Goal: Task Accomplishment & Management: Use online tool/utility

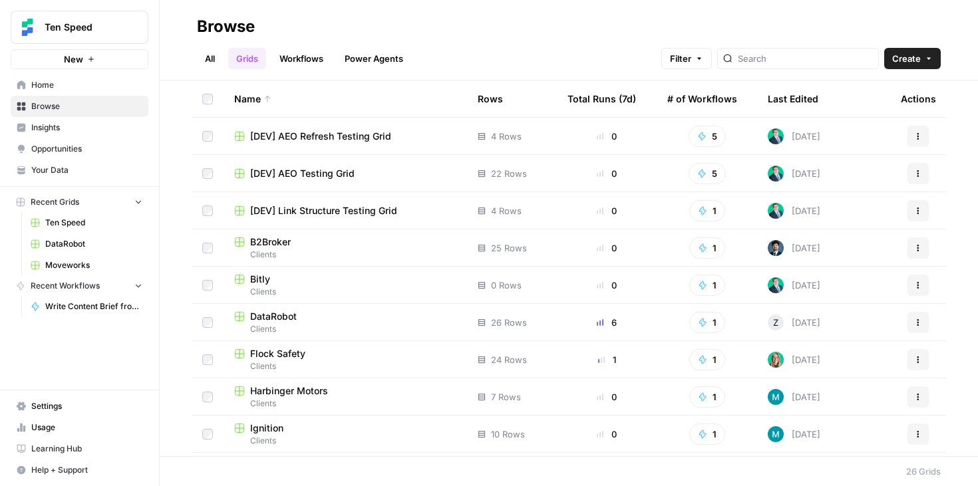
click at [72, 165] on span "Your Data" at bounding box center [86, 170] width 111 height 12
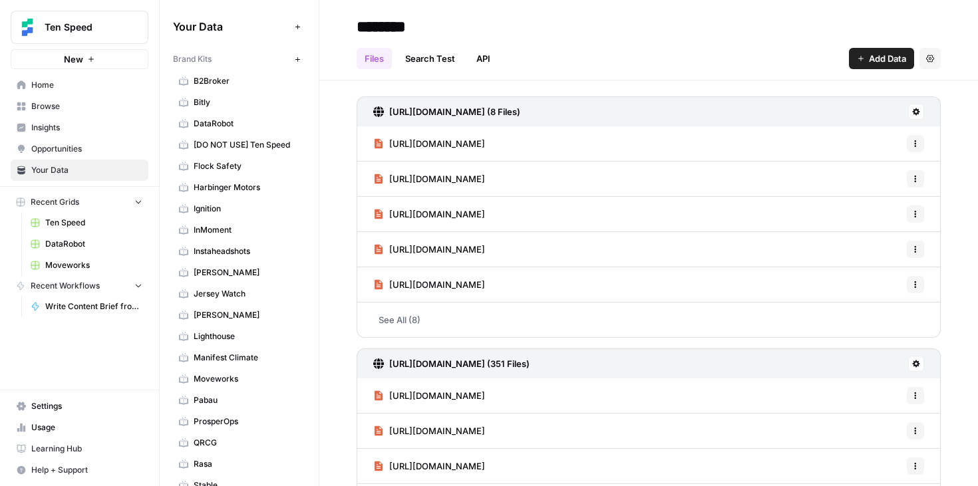
click at [235, 80] on span "B2Broker" at bounding box center [247, 81] width 106 height 12
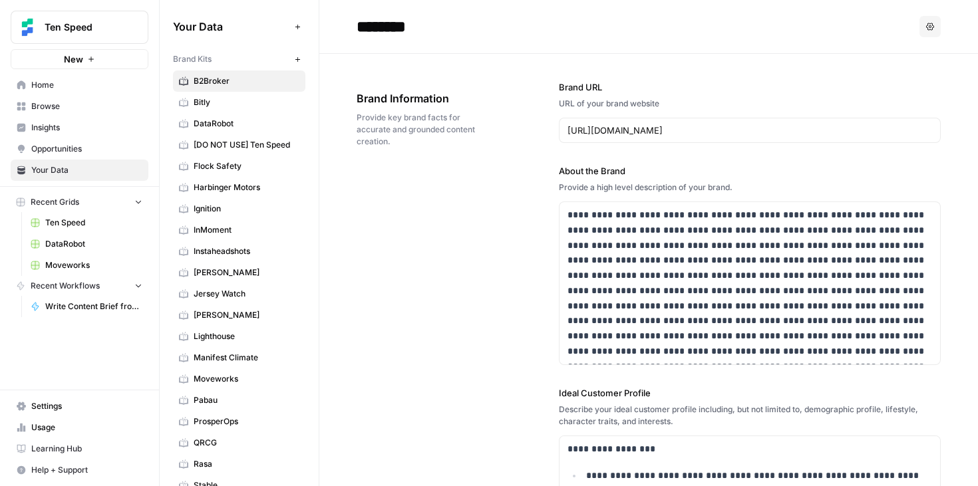
click at [918, 23] on div "******** Options" at bounding box center [648, 26] width 584 height 21
click at [930, 23] on icon "button" at bounding box center [930, 27] width 8 height 8
click at [854, 16] on div "********" at bounding box center [634, 26] width 557 height 21
click at [293, 62] on div "Add Data" at bounding box center [297, 52] width 48 height 21
click at [297, 60] on icon "button" at bounding box center [297, 59] width 7 height 7
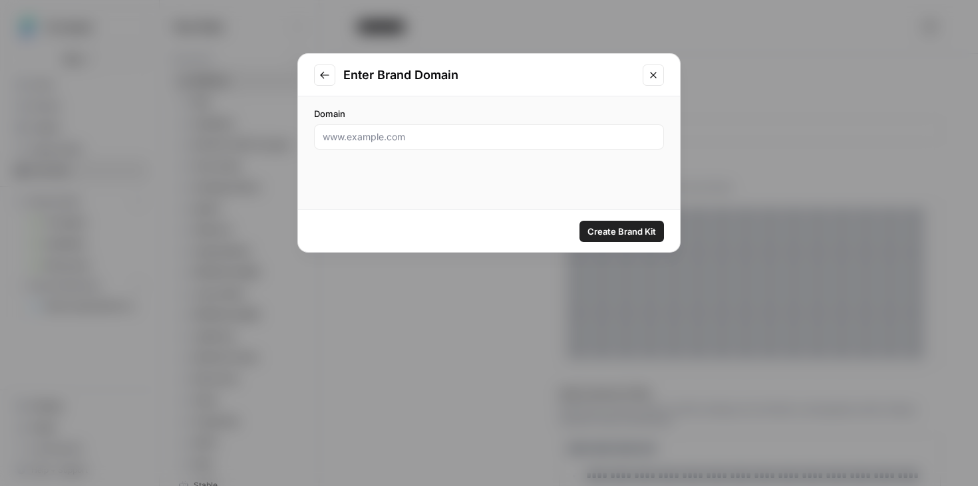
click at [402, 144] on div at bounding box center [489, 136] width 350 height 25
click at [498, 137] on input "Domain" at bounding box center [489, 136] width 333 height 13
paste input "[URL][DOMAIN_NAME]"
type input "[URL][DOMAIN_NAME]"
click at [606, 239] on button "Create Brand Kit" at bounding box center [621, 231] width 84 height 21
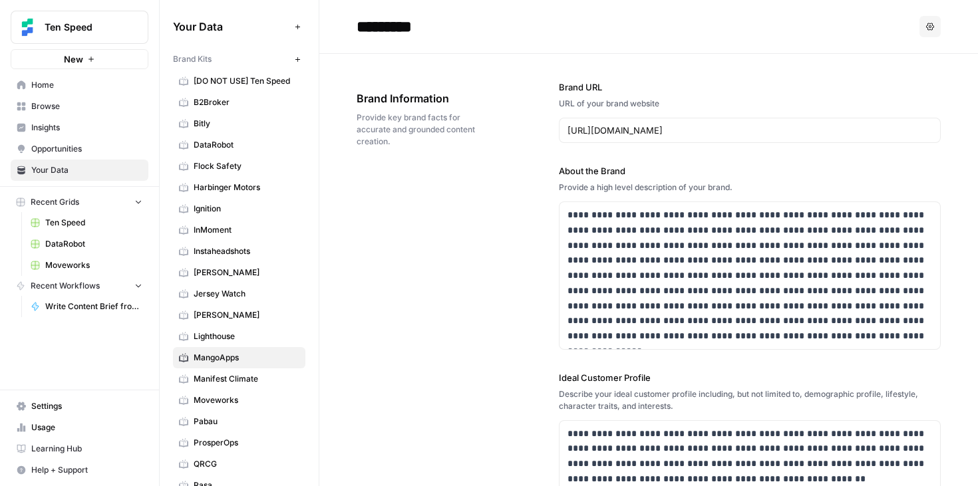
scroll to position [188, 0]
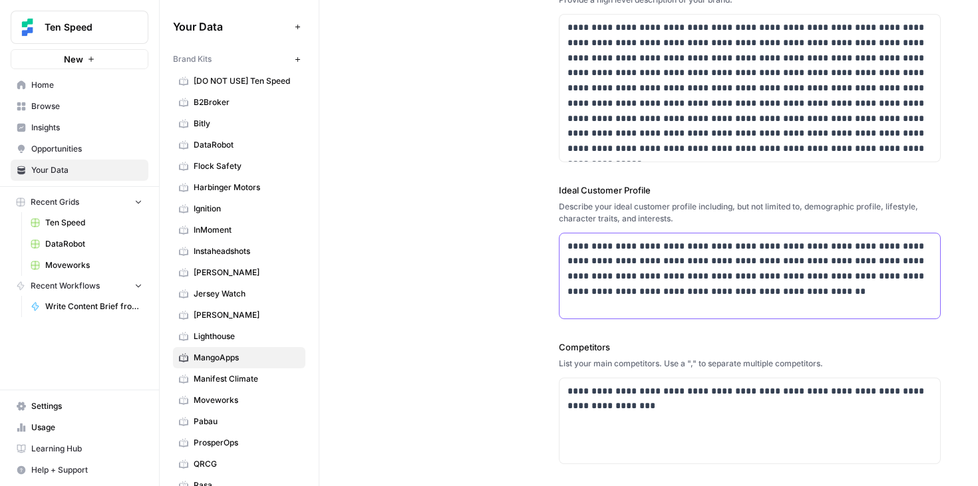
click at [843, 299] on p "**********" at bounding box center [749, 269] width 365 height 61
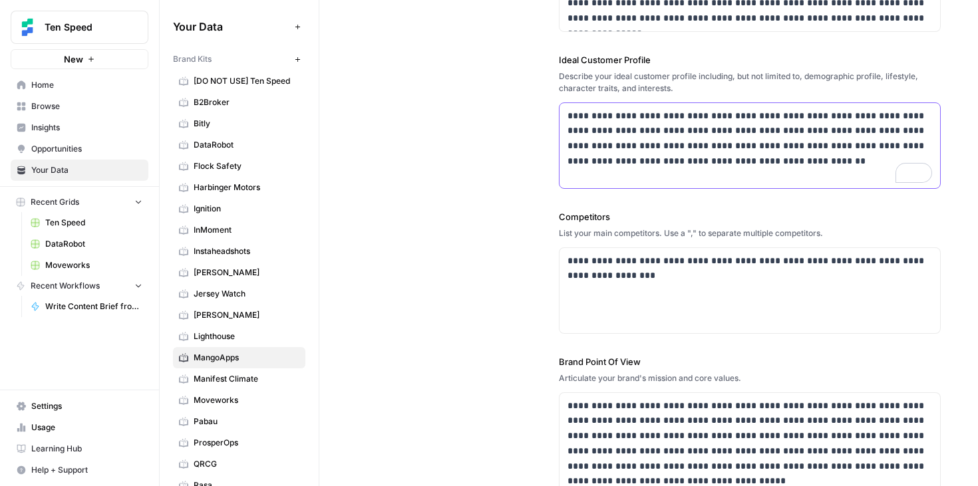
scroll to position [319, 0]
click at [839, 270] on p "**********" at bounding box center [749, 268] width 365 height 31
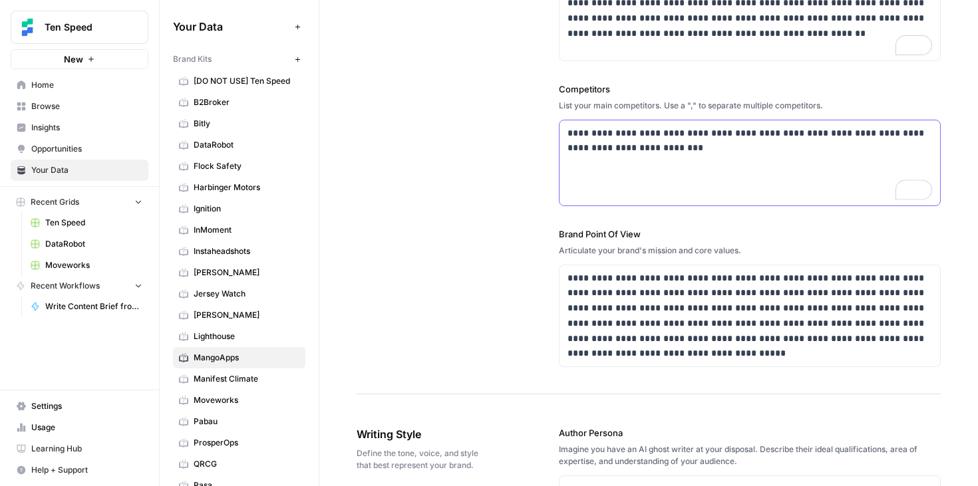
scroll to position [446, 0]
click at [799, 334] on p "**********" at bounding box center [749, 315] width 365 height 91
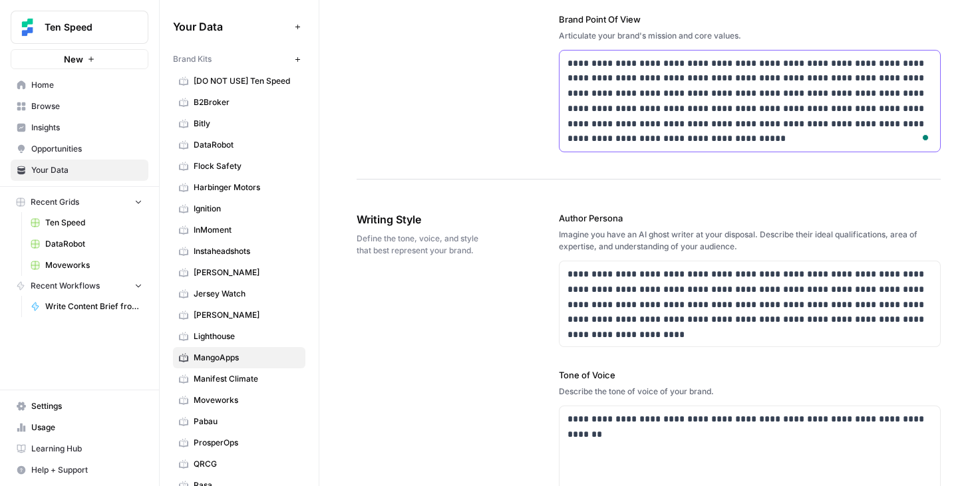
scroll to position [660, 0]
click at [804, 317] on p "**********" at bounding box center [749, 297] width 365 height 61
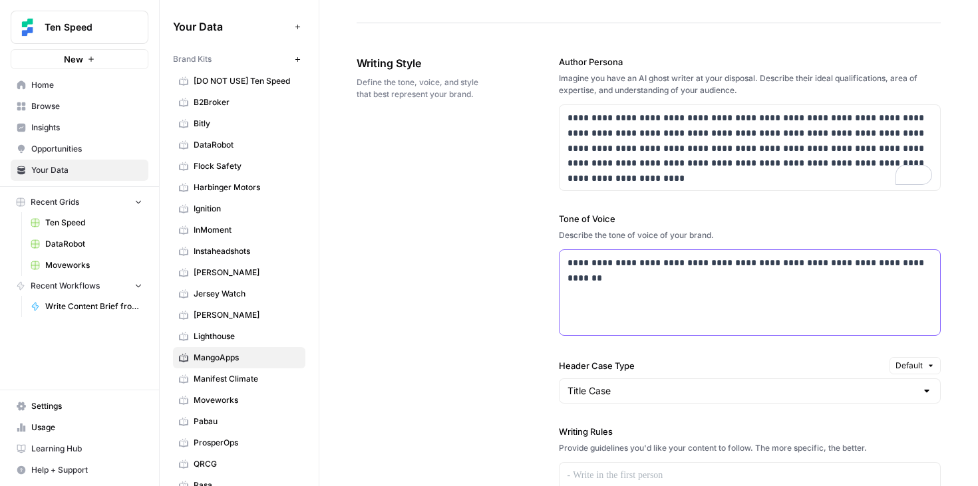
click at [916, 262] on p "**********" at bounding box center [749, 262] width 365 height 15
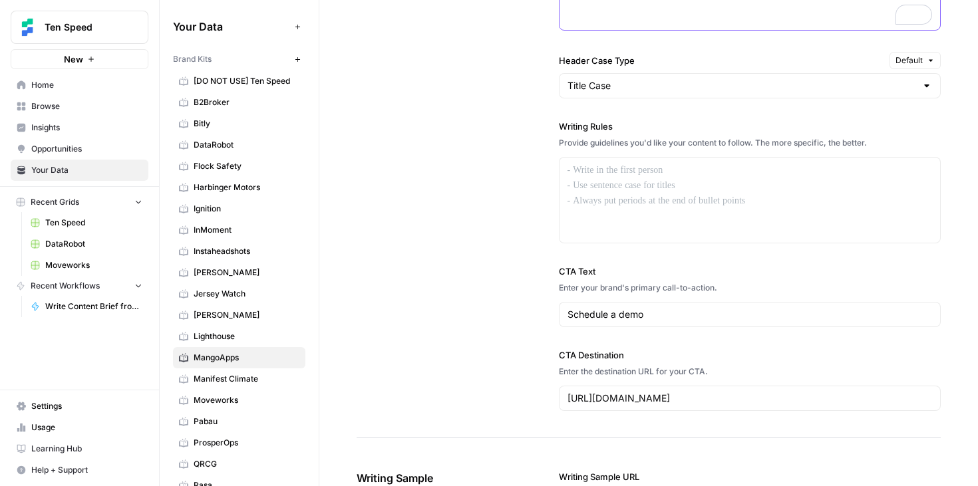
scroll to position [1143, 0]
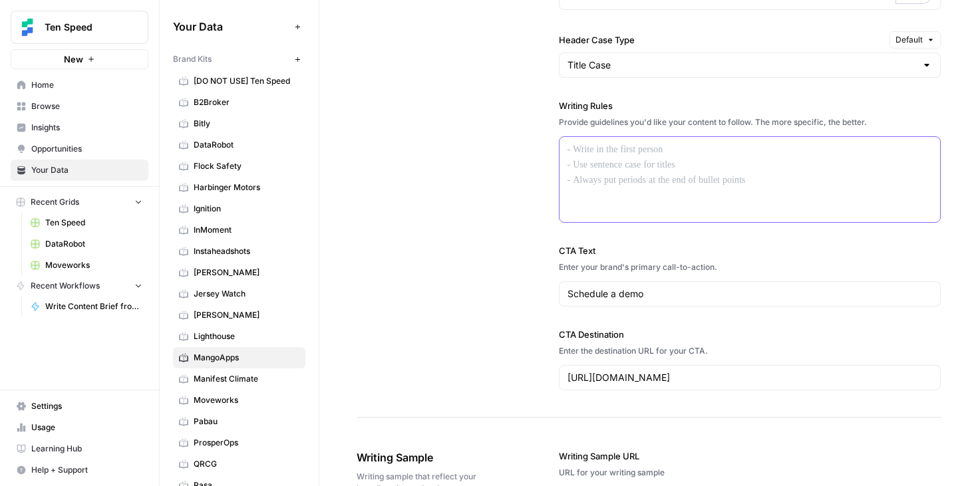
click at [772, 204] on div at bounding box center [749, 179] width 381 height 85
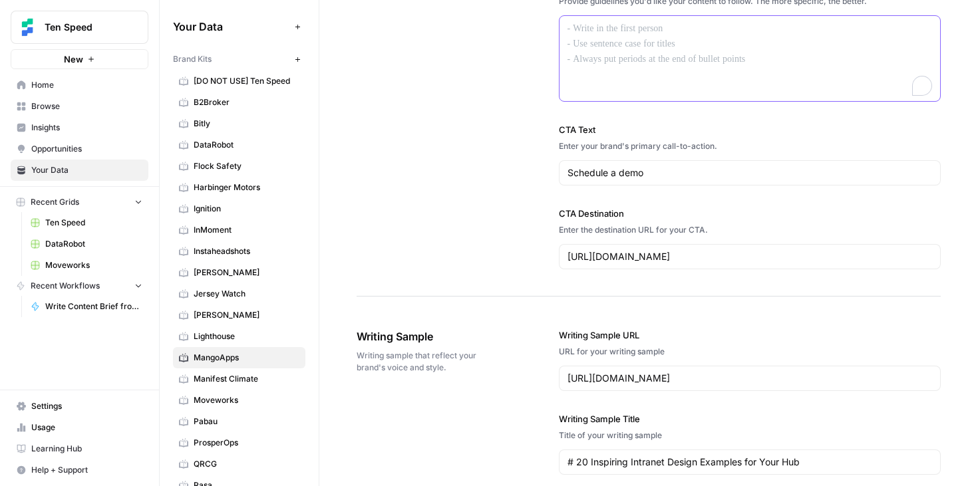
scroll to position [1277, 0]
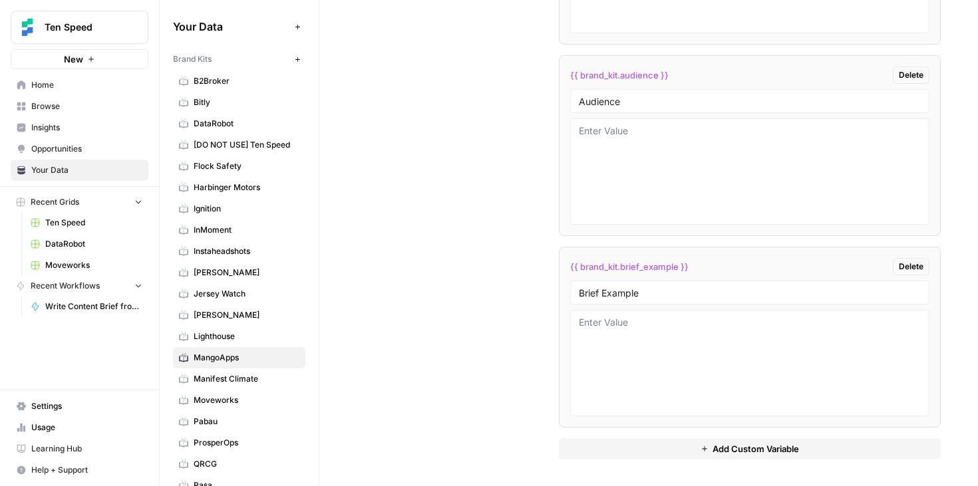
scroll to position [2391, 0]
click at [602, 339] on textarea at bounding box center [750, 364] width 342 height 94
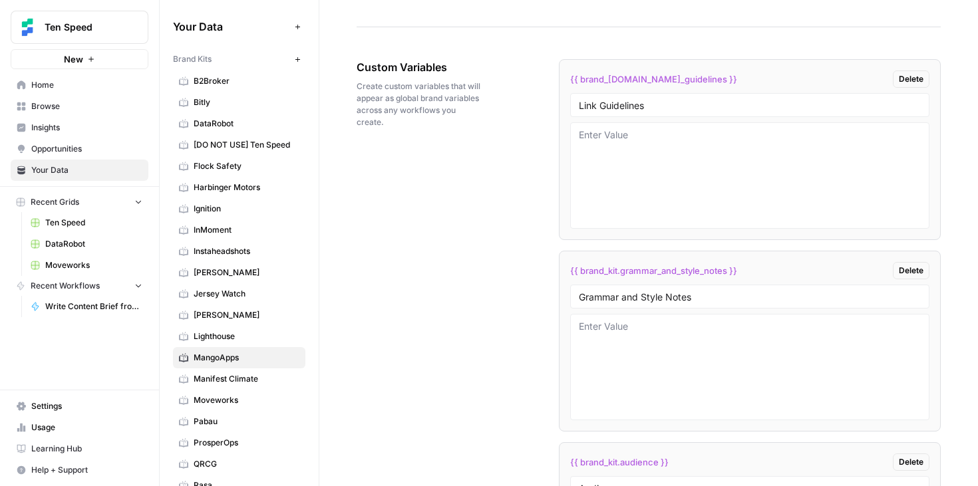
scroll to position [2196, 0]
click at [237, 373] on span "Manifest Climate" at bounding box center [247, 379] width 106 height 12
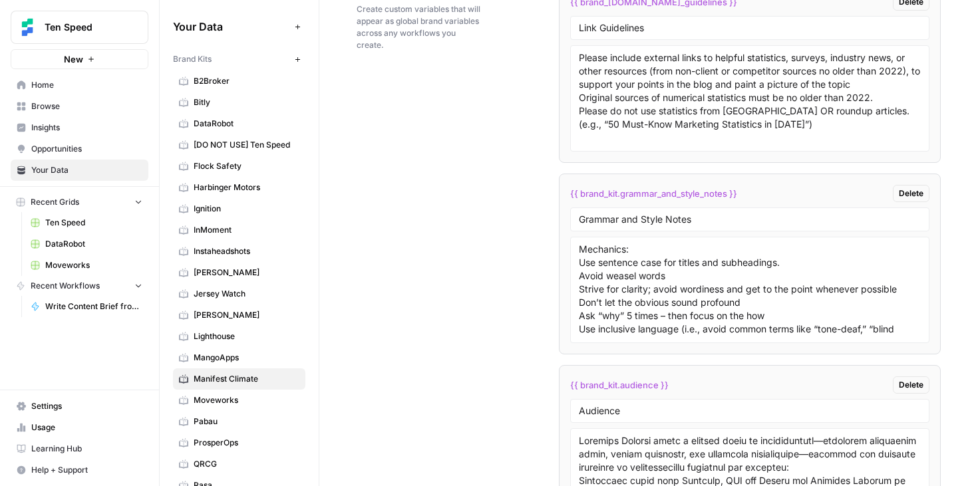
scroll to position [2508, 0]
click at [684, 110] on textarea "Please include external links to helpful statistics, surveys, industry news, or…" at bounding box center [750, 99] width 342 height 94
click at [245, 362] on span "MangoApps" at bounding box center [247, 358] width 106 height 12
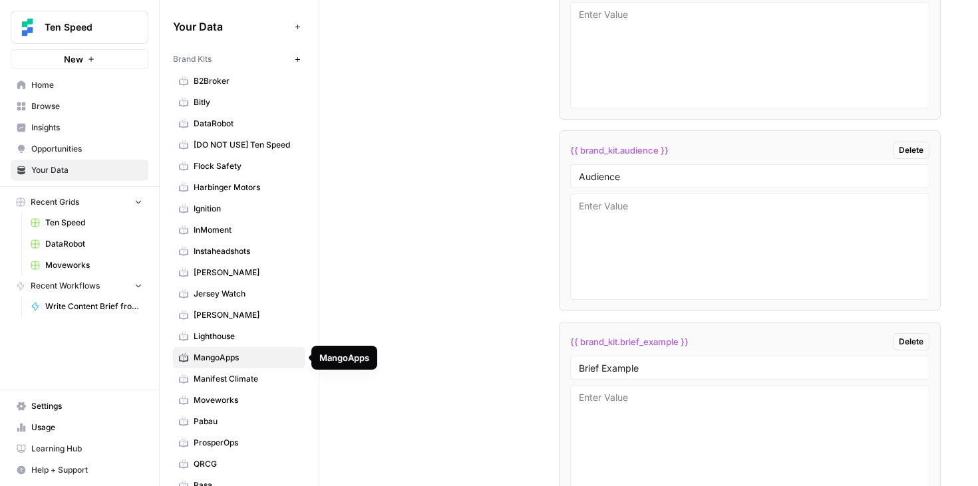
scroll to position [2583, 0]
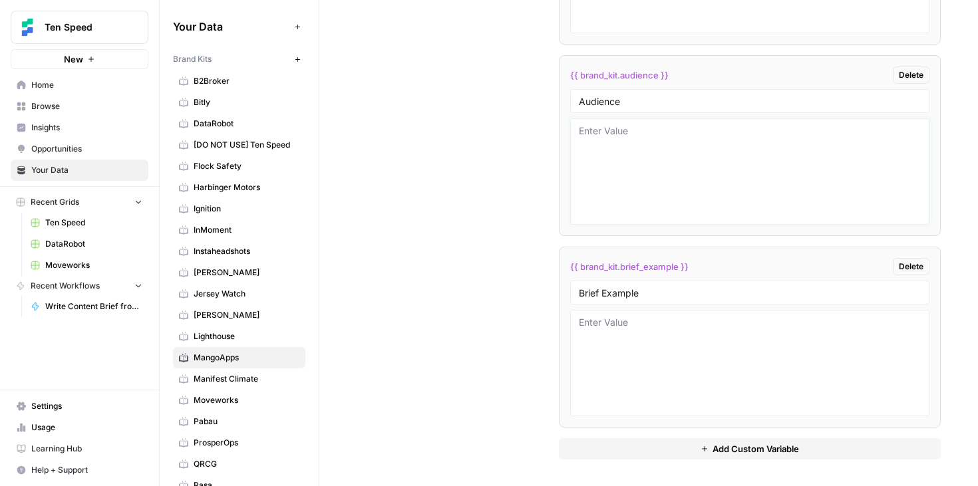
click at [665, 142] on textarea at bounding box center [750, 171] width 342 height 94
paste textarea "Please include external links to helpful statistics, surveys, industry news, or…"
type textarea "Please include external links to helpful statistics, surveys, industry news, or…"
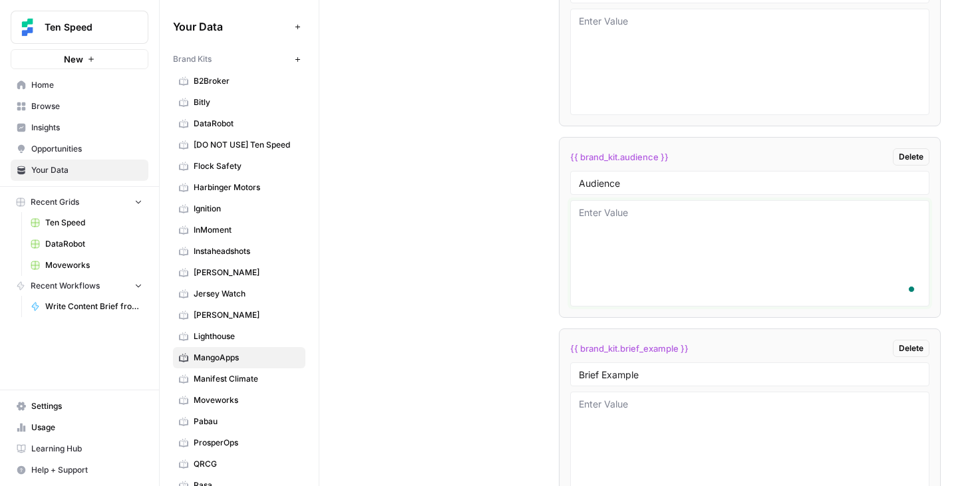
scroll to position [2483, 0]
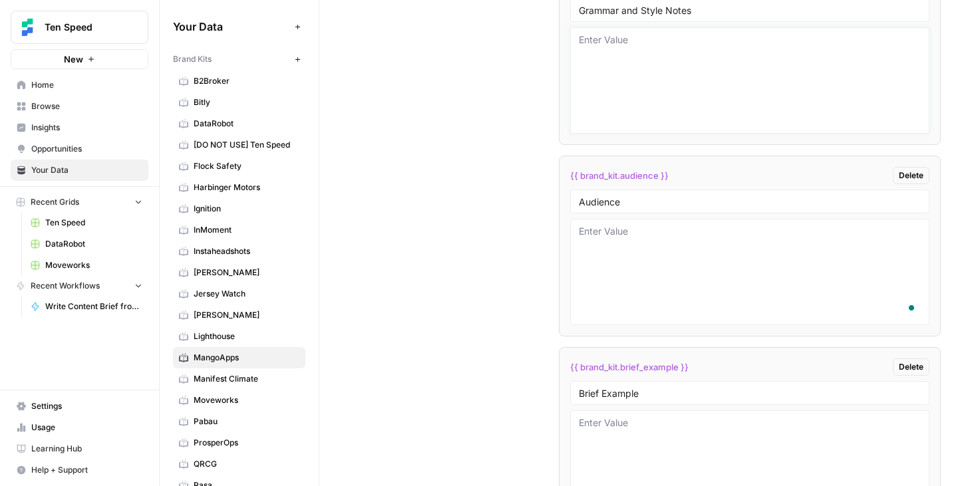
click at [668, 83] on textarea at bounding box center [750, 80] width 342 height 94
paste textarea "Please include external links to helpful statistics, surveys, industry news, or…"
type textarea "Please include external links to helpful statistics, surveys, industry news, or…"
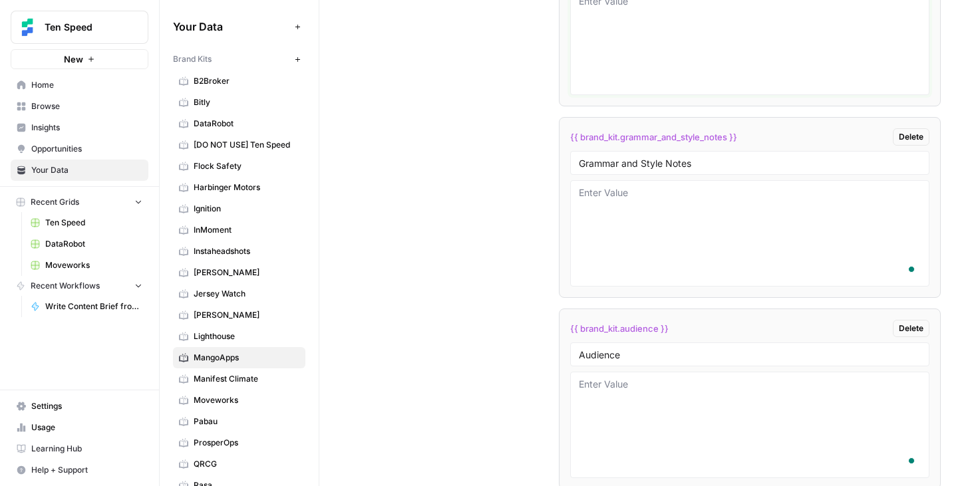
click at [675, 47] on textarea at bounding box center [750, 42] width 342 height 94
paste textarea "Please include external links to helpful statistics, surveys, industry news, or…"
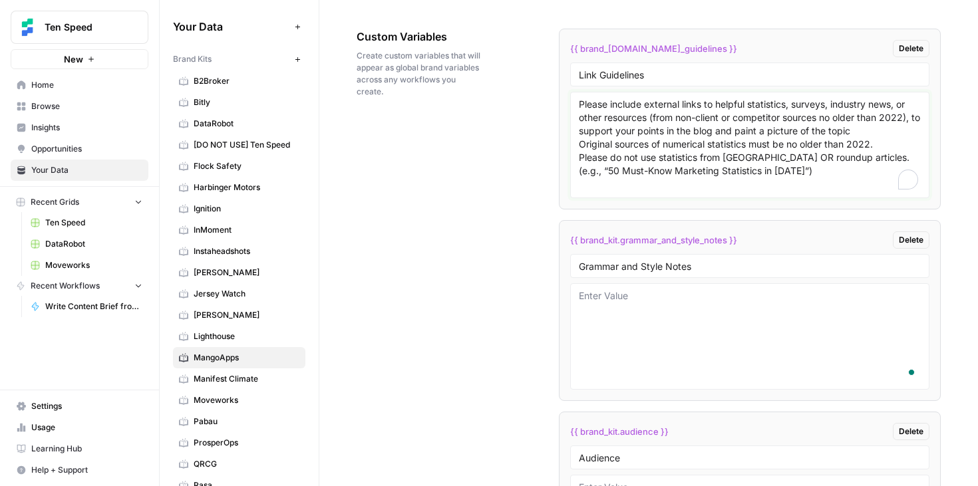
scroll to position [2203, 0]
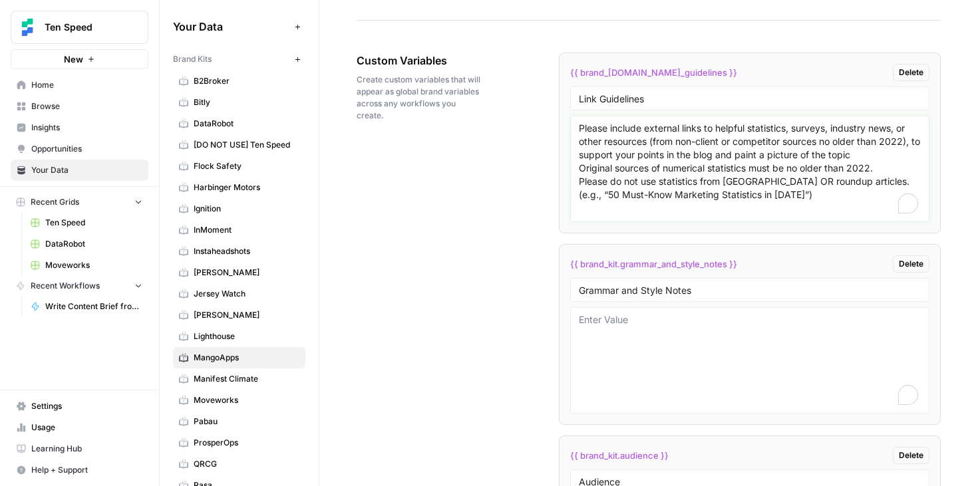
type textarea "Please include external links to helpful statistics, surveys, industry news, or…"
click at [202, 384] on span "Manifest Climate" at bounding box center [247, 379] width 106 height 12
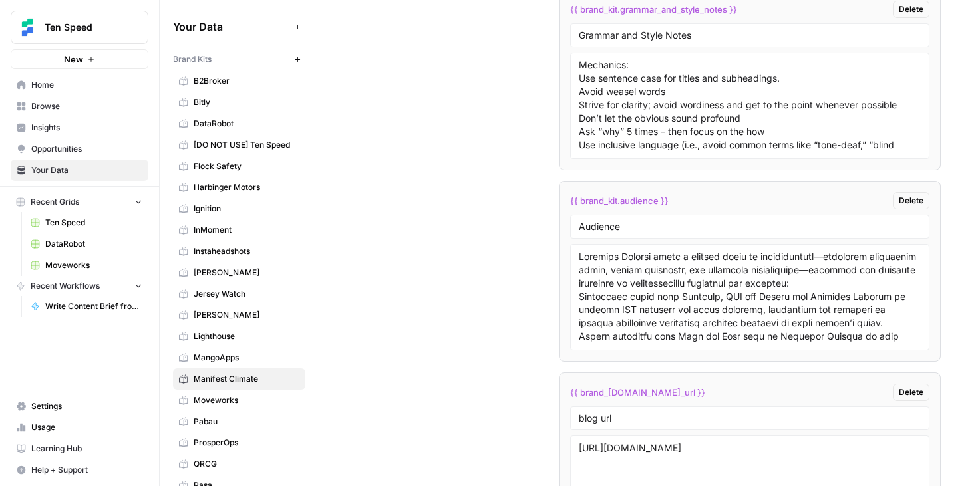
scroll to position [3010, 0]
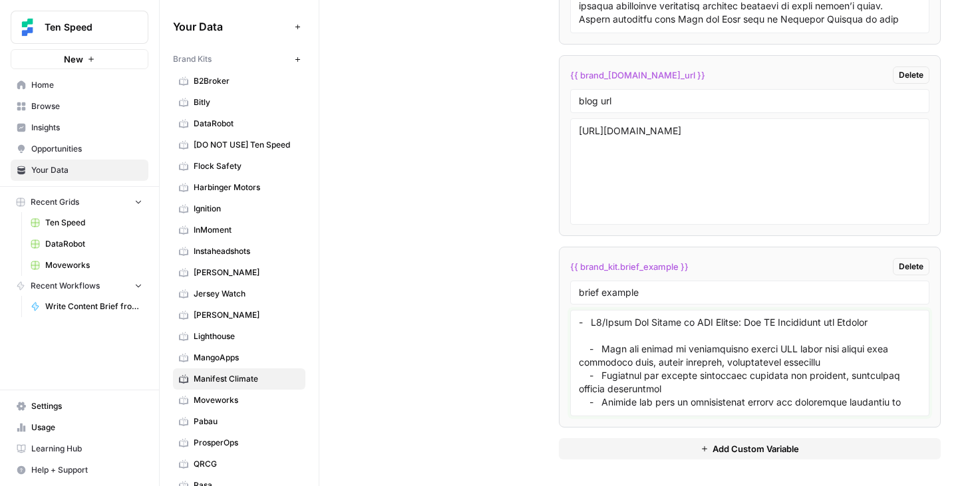
click at [602, 348] on textarea at bounding box center [750, 363] width 342 height 94
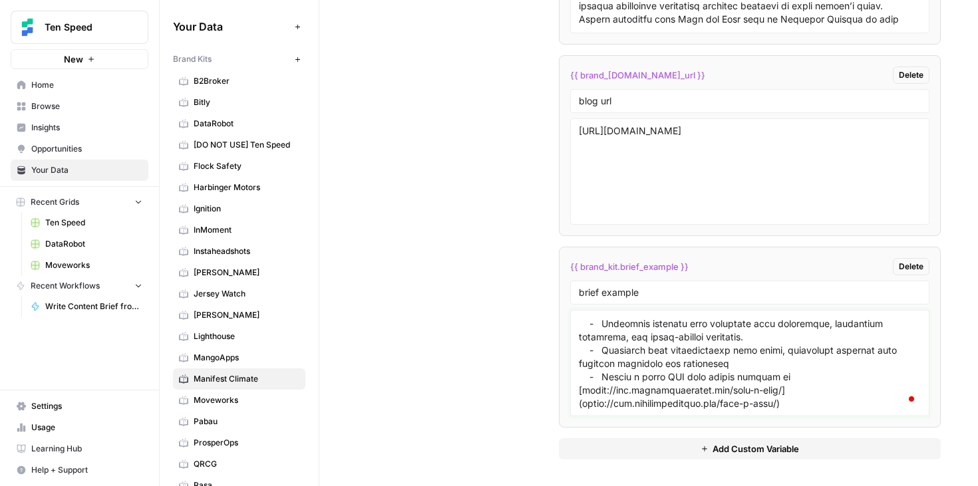
scroll to position [0, 0]
click at [225, 406] on span "Moveworks" at bounding box center [247, 400] width 106 height 12
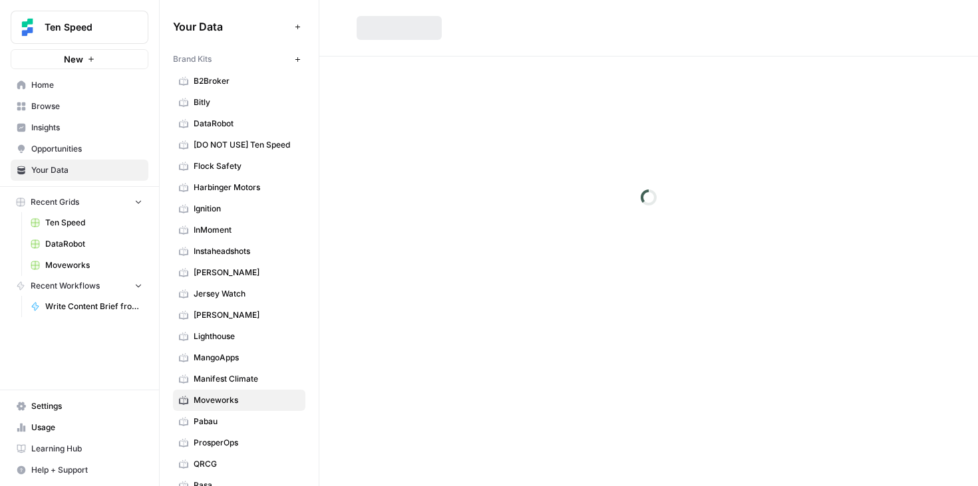
click at [226, 353] on span "MangoApps" at bounding box center [247, 358] width 106 height 12
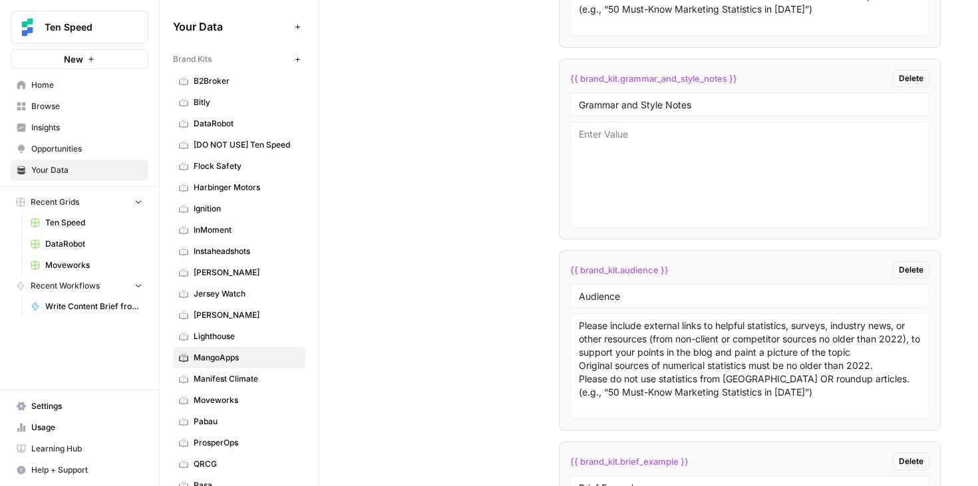
scroll to position [2583, 0]
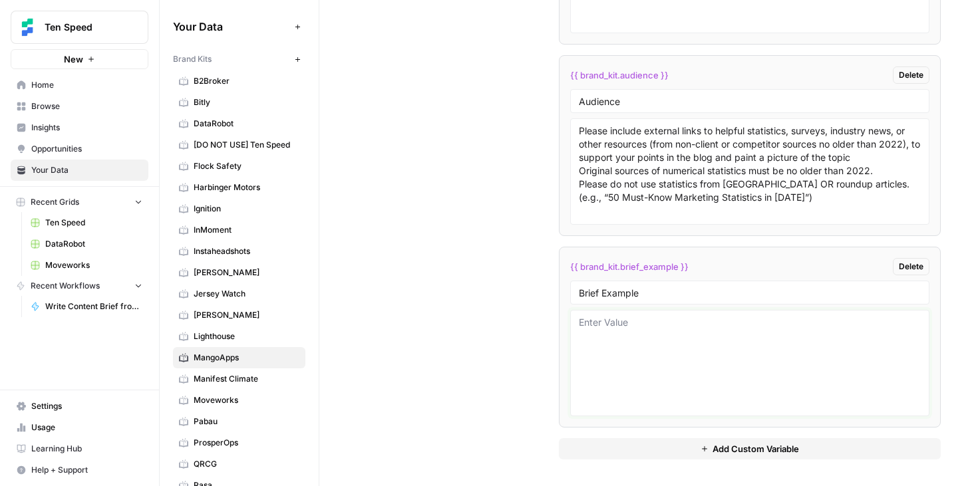
click at [652, 339] on textarea at bounding box center [750, 363] width 342 height 94
paste textarea "- L1/Ipsum Dol Sitame co ADI Elitse: Doe TE Incididunt utl Etdolor - Magn ali e…"
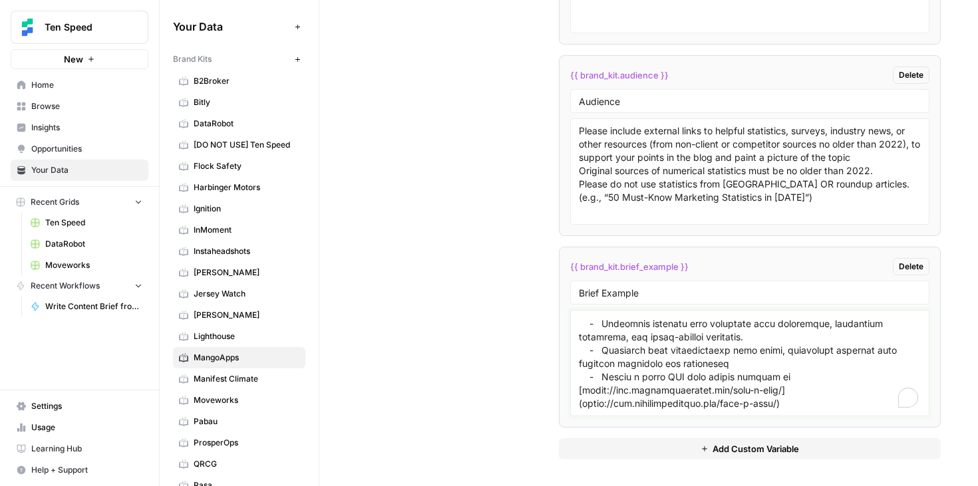
scroll to position [1253, 0]
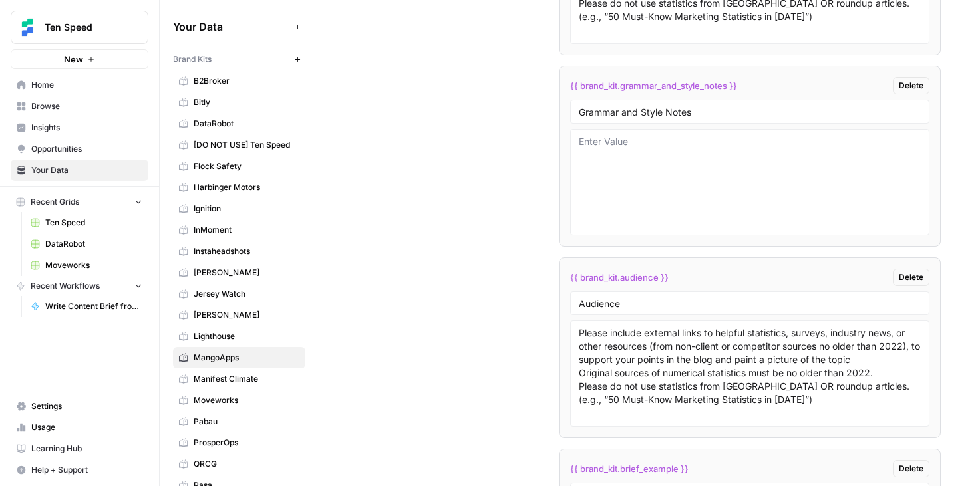
type textarea "- L1/Ipsum Dol Sitame co ADI Elitse: Doe TE Incididunt utl Etdolor - Magn ali e…"
drag, startPoint x: 781, startPoint y: 396, endPoint x: 511, endPoint y: 259, distance: 302.5
click at [511, 259] on div "Custom Variables Create custom variables that will appear as global brand varia…" at bounding box center [648, 268] width 584 height 841
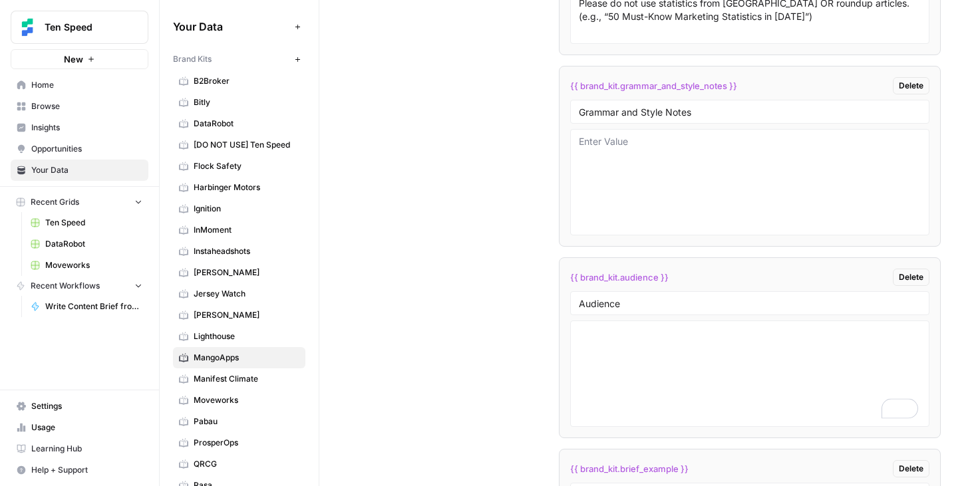
click at [204, 333] on span "Lighthouse" at bounding box center [247, 337] width 106 height 12
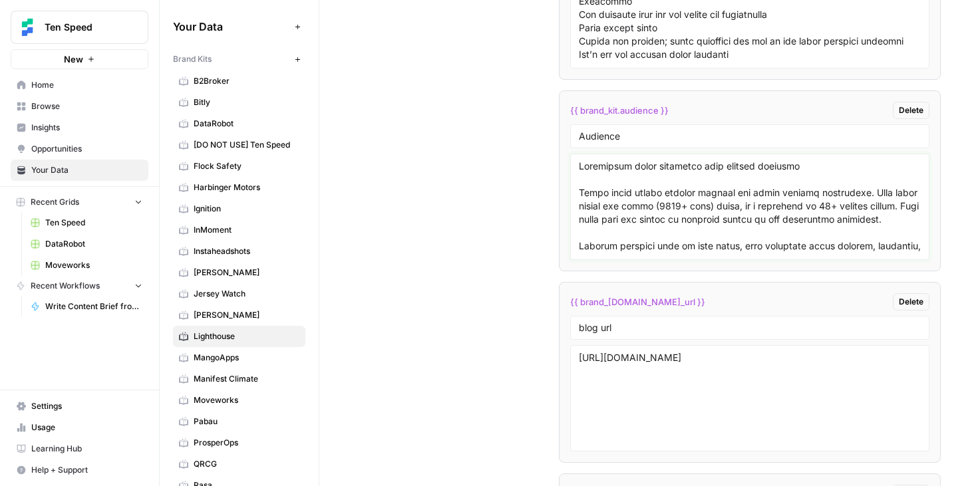
click at [695, 223] on textarea at bounding box center [750, 207] width 342 height 94
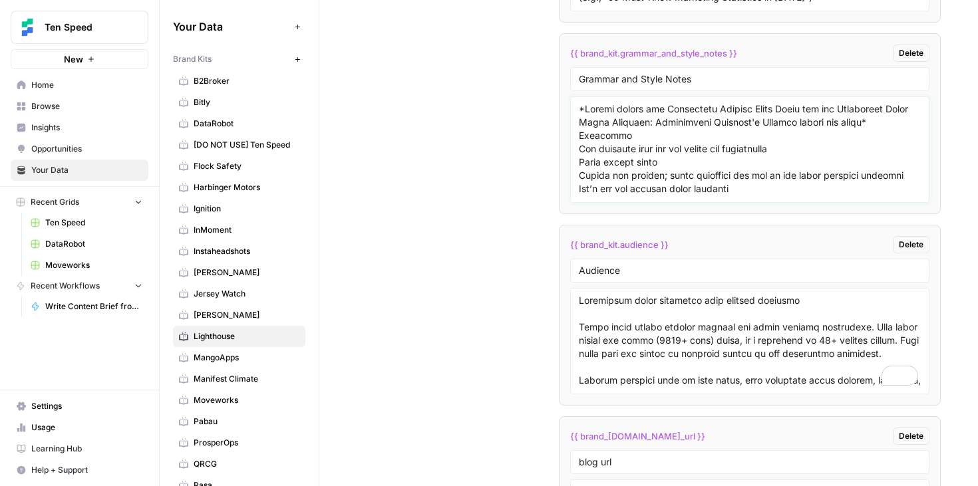
click at [720, 164] on textarea at bounding box center [750, 149] width 342 height 94
click at [698, 156] on textarea "To enrich screen reader interactions, please activate Accessibility in Grammarl…" at bounding box center [750, 149] width 342 height 94
drag, startPoint x: 575, startPoint y: 138, endPoint x: 782, endPoint y: 180, distance: 211.0
click at [782, 180] on div at bounding box center [750, 149] width 360 height 106
click at [782, 180] on textarea "To enrich screen reader interactions, please activate Accessibility in Grammarl…" at bounding box center [750, 149] width 342 height 94
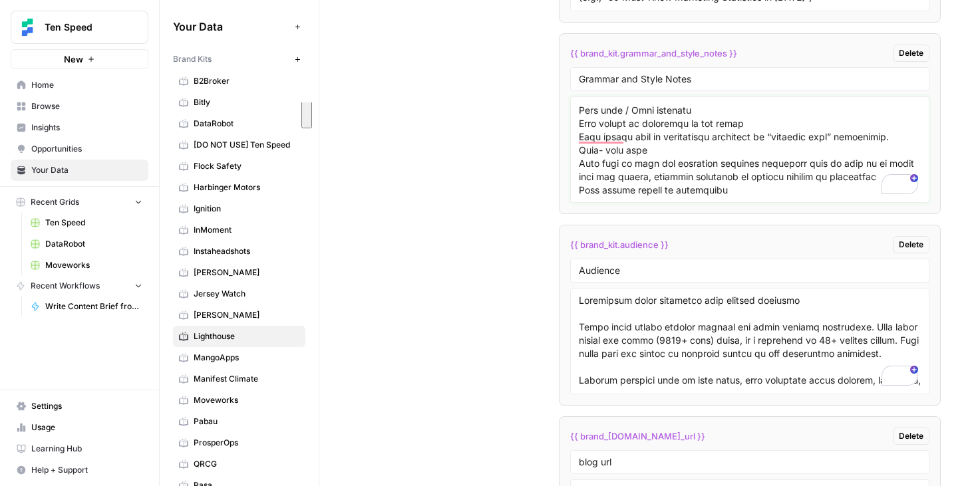
drag, startPoint x: 581, startPoint y: 136, endPoint x: 801, endPoint y: 150, distance: 220.6
click at [801, 150] on textarea "To enrich screen reader interactions, please activate Accessibility in Grammarl…" at bounding box center [750, 149] width 342 height 94
click at [213, 194] on link "Harbinger Motors" at bounding box center [239, 187] width 132 height 21
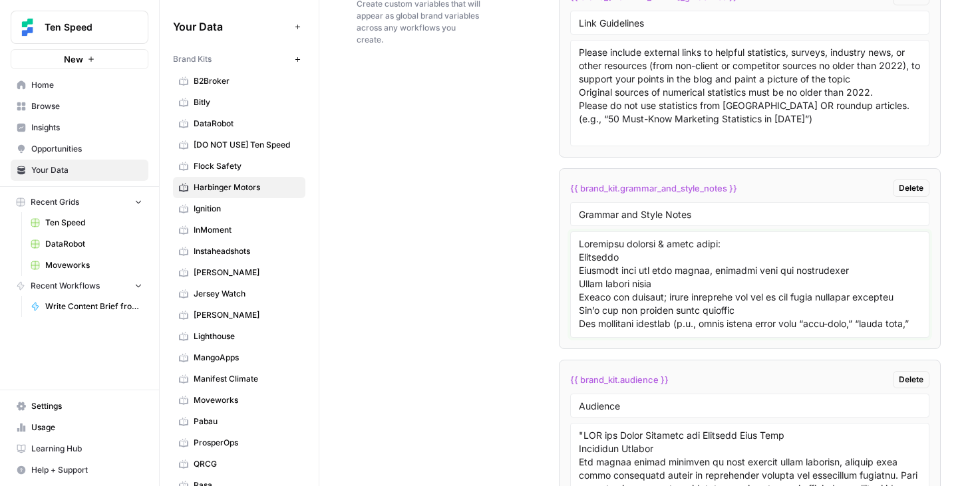
click at [650, 276] on textarea at bounding box center [750, 284] width 342 height 94
drag, startPoint x: 662, startPoint y: 276, endPoint x: 503, endPoint y: 146, distance: 204.6
click at [503, 146] on div "Custom Variables Create custom variables that will appear as global brand varia…" at bounding box center [648, 370] width 584 height 841
click at [231, 359] on span "MangoApps" at bounding box center [247, 358] width 106 height 12
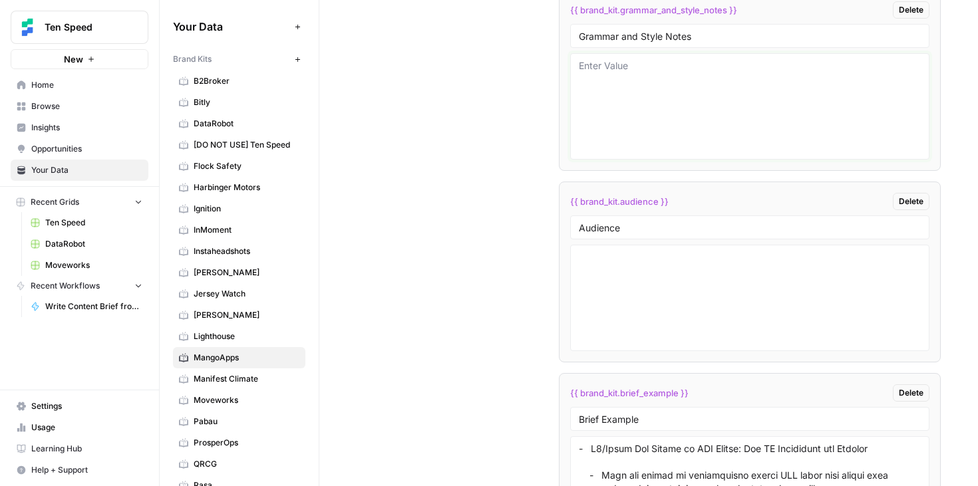
click at [636, 124] on textarea at bounding box center [750, 106] width 342 height 94
paste textarea "Important grammar & style notes: Mechanics Sentence case for blog titles, sente…"
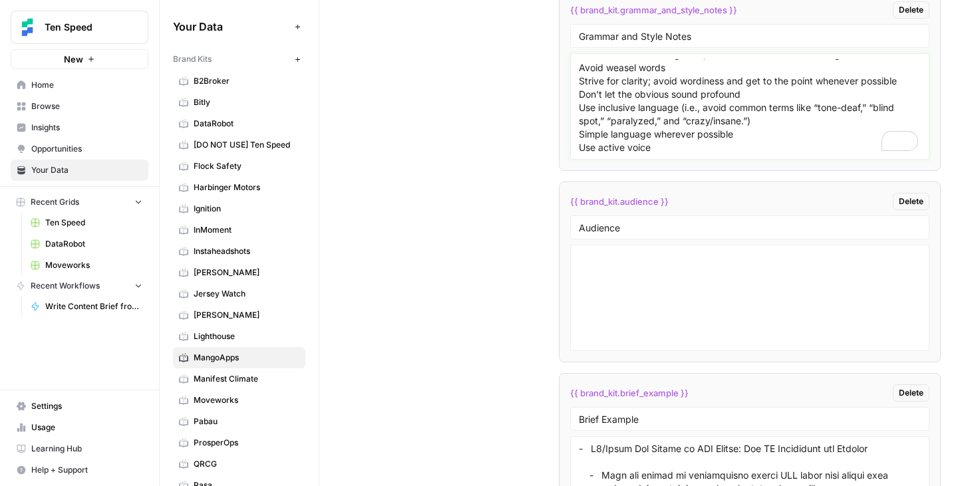
type textarea "Important grammar & style notes: Mechanics Sentence case for blog titles, sente…"
click at [637, 267] on textarea at bounding box center [750, 298] width 342 height 94
type textarea "M"
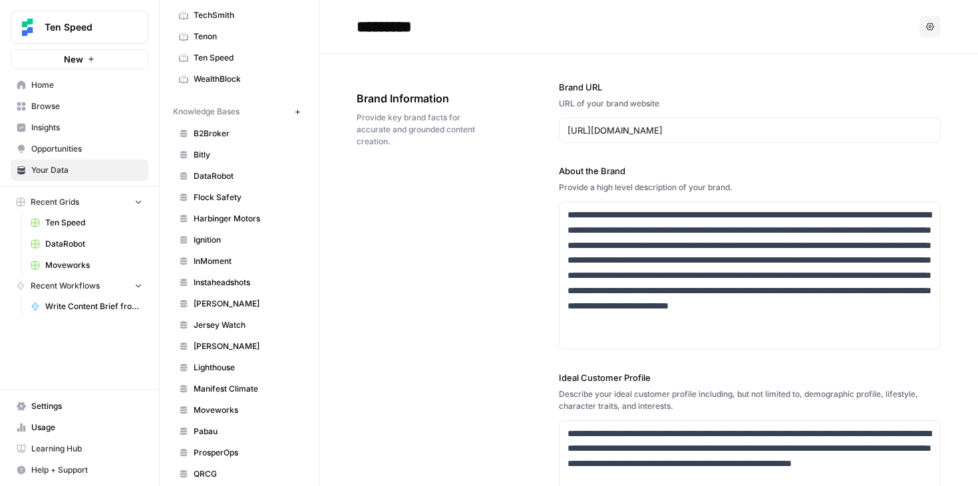
type textarea "Companies with enough frontline employees (500+) that they need a dedicated sol…"
click at [300, 109] on icon "button" at bounding box center [297, 111] width 7 height 7
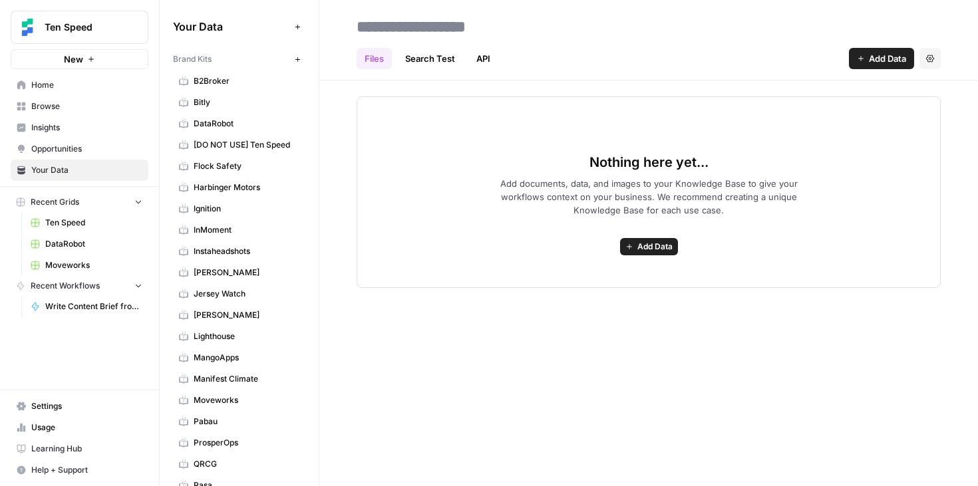
scroll to position [513, 0]
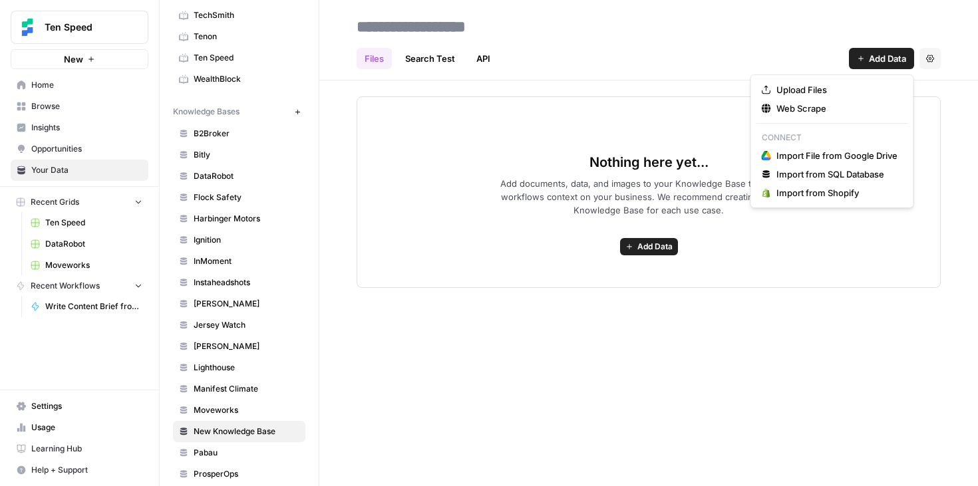
click at [869, 61] on span "Add Data" at bounding box center [887, 58] width 37 height 13
click at [833, 105] on span "Web Scrape" at bounding box center [836, 108] width 121 height 13
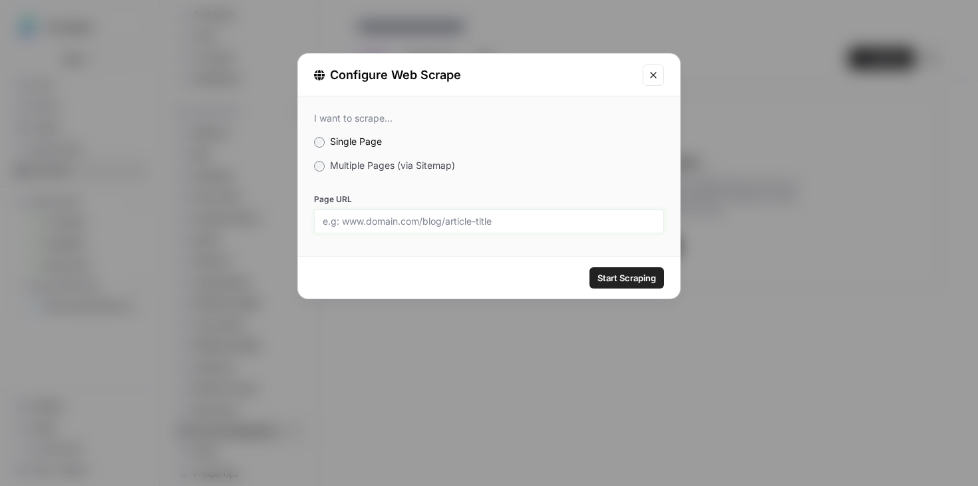
click at [465, 222] on input "Page URL" at bounding box center [489, 221] width 333 height 12
click at [434, 166] on span "Multiple Pages (via Sitemap)" at bounding box center [392, 165] width 125 height 11
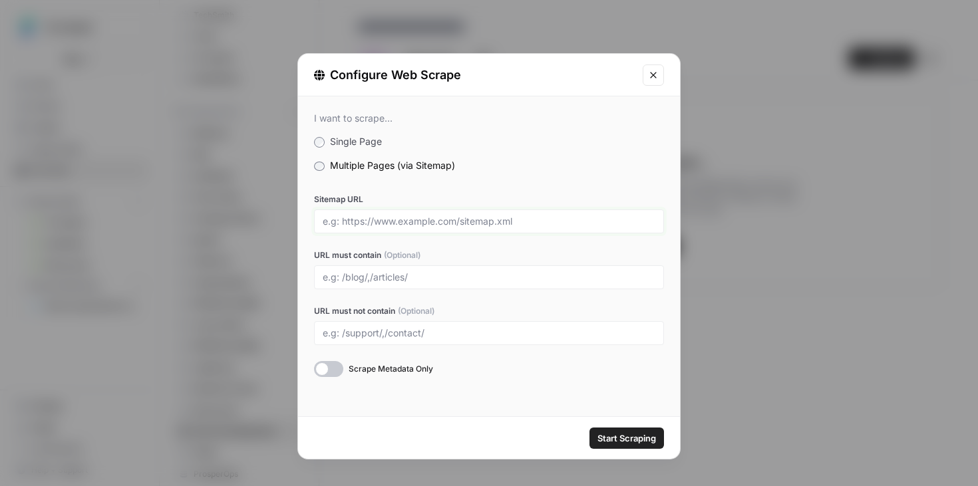
click at [446, 223] on input "Sitemap URL" at bounding box center [489, 221] width 333 height 12
paste input "https://www.mangoapps.com/sitemap.xml"
type input "https://www.mangoapps.com/sitemap.xml"
click at [646, 438] on span "Start Scraping" at bounding box center [626, 438] width 59 height 13
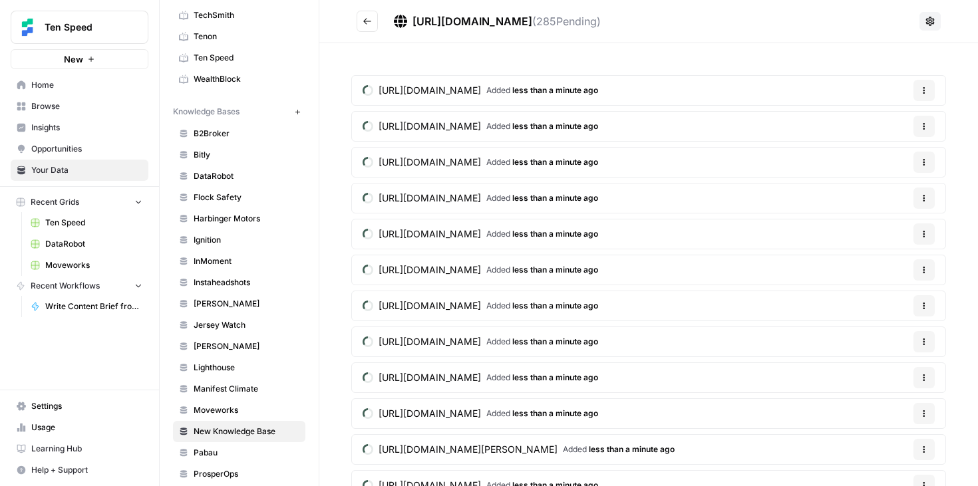
click at [481, 23] on span "https://www.mangoapps.com/sitemap.xml" at bounding box center [472, 21] width 120 height 13
click at [366, 15] on button "Go back" at bounding box center [366, 21] width 21 height 21
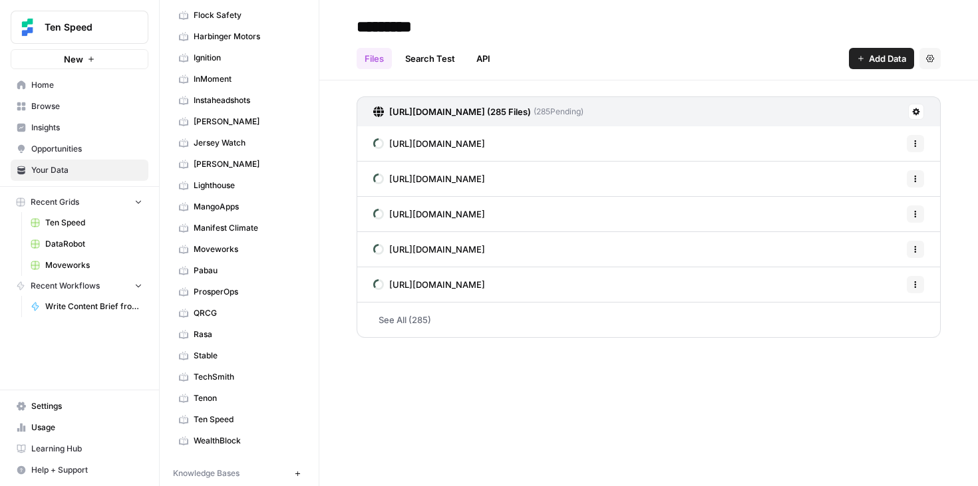
scroll to position [148, 0]
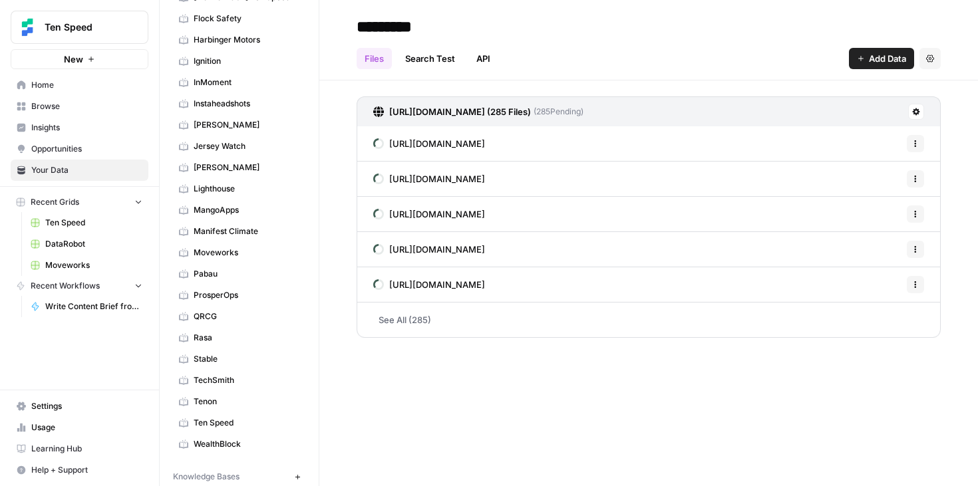
type input "*********"
click at [521, 441] on div "********* Files Search Test API Add Data Settings https://www.mangoapps.com/sit…" at bounding box center [648, 243] width 658 height 486
click at [84, 85] on span "Home" at bounding box center [86, 85] width 111 height 12
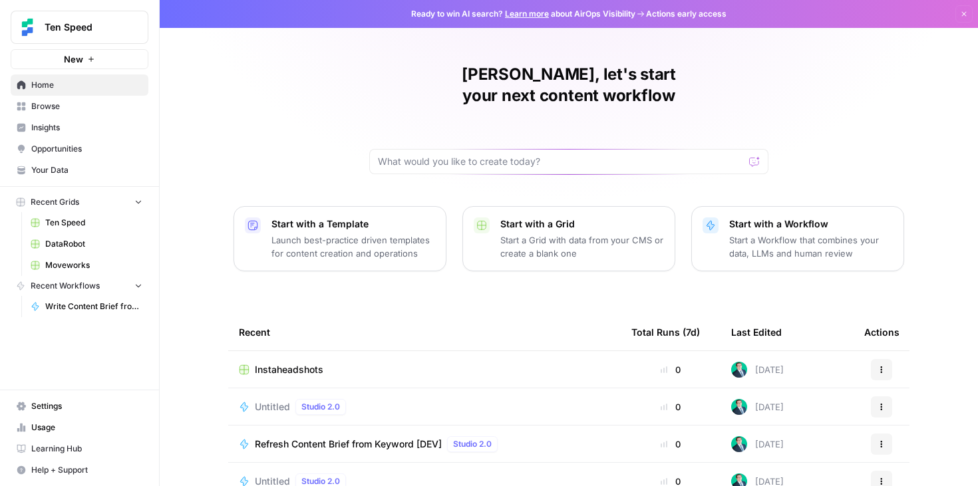
click at [68, 102] on span "Browse" at bounding box center [86, 106] width 111 height 12
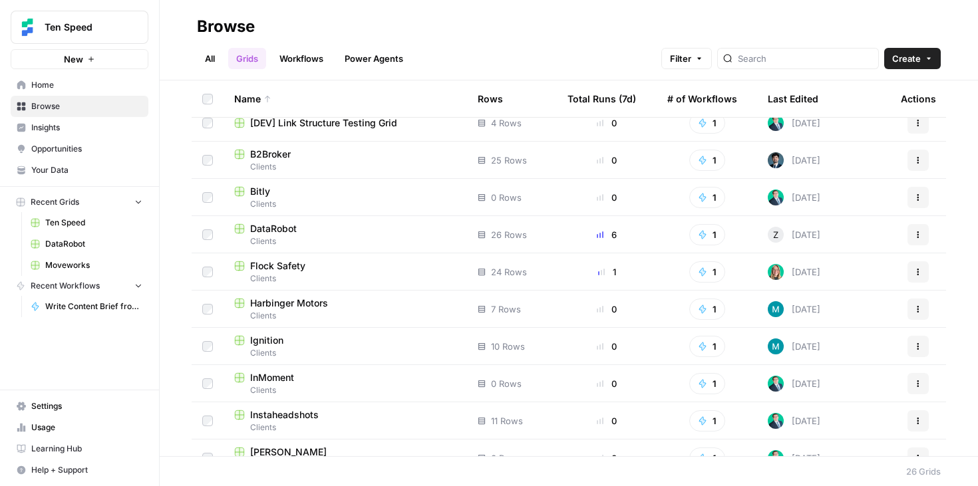
scroll to position [91, 0]
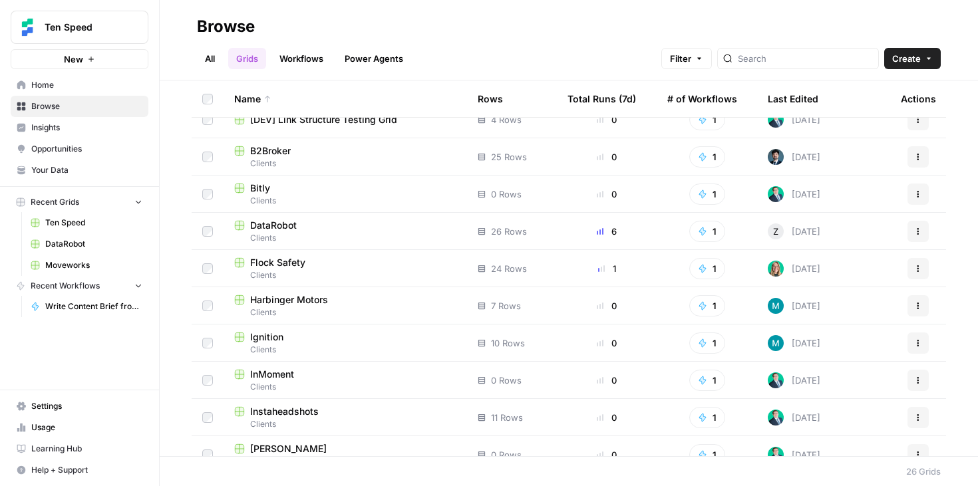
click at [919, 153] on icon "button" at bounding box center [918, 157] width 8 height 8
click at [856, 189] on span "Duplicate" at bounding box center [858, 188] width 106 height 13
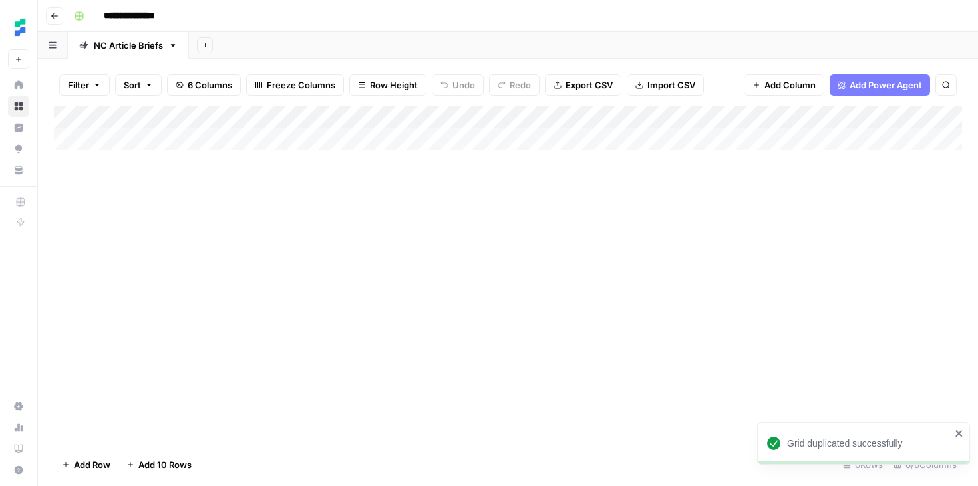
click at [155, 19] on input "**********" at bounding box center [141, 15] width 86 height 21
drag, startPoint x: 167, startPoint y: 15, endPoint x: 23, endPoint y: 15, distance: 144.3
click at [23, 15] on div "**********" at bounding box center [489, 243] width 978 height 486
type input "*********"
click at [219, 187] on div "Add Column" at bounding box center [508, 274] width 908 height 337
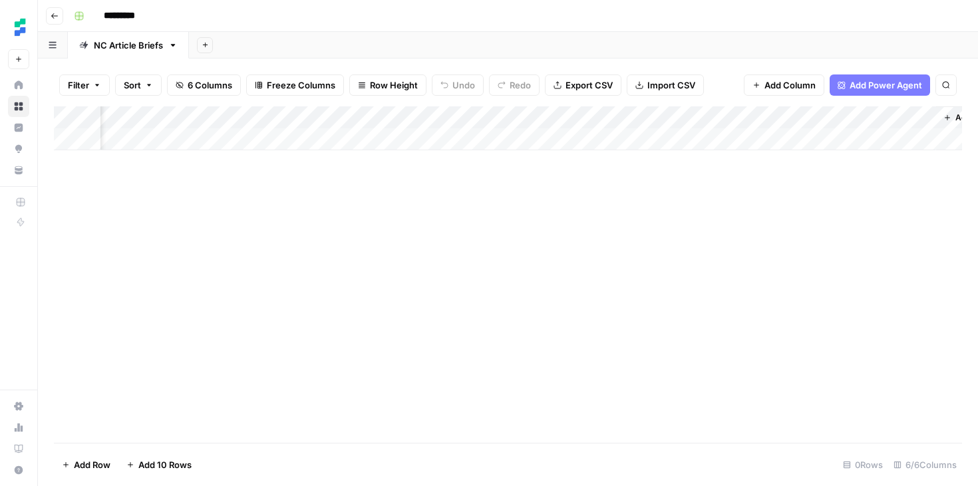
scroll to position [0, 141]
click at [396, 118] on div "Add Column" at bounding box center [508, 128] width 908 height 44
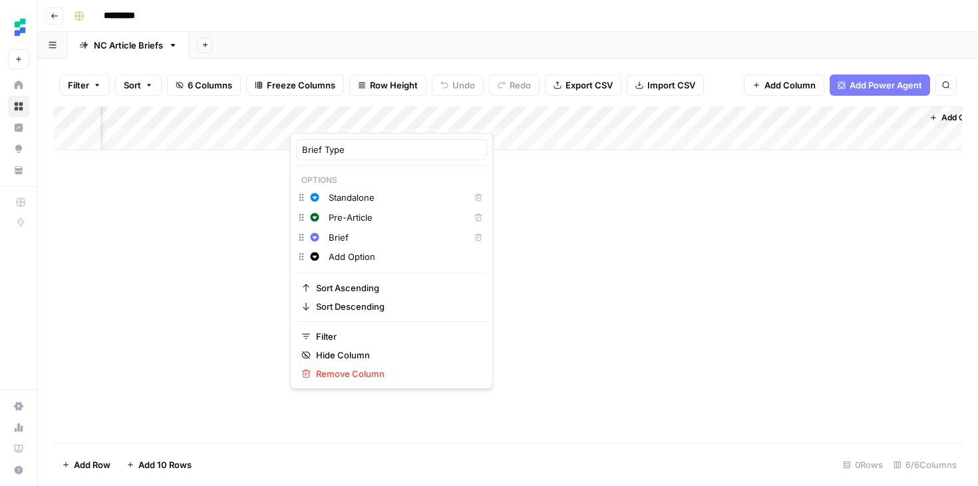
click at [531, 238] on div "Add Column" at bounding box center [508, 274] width 908 height 337
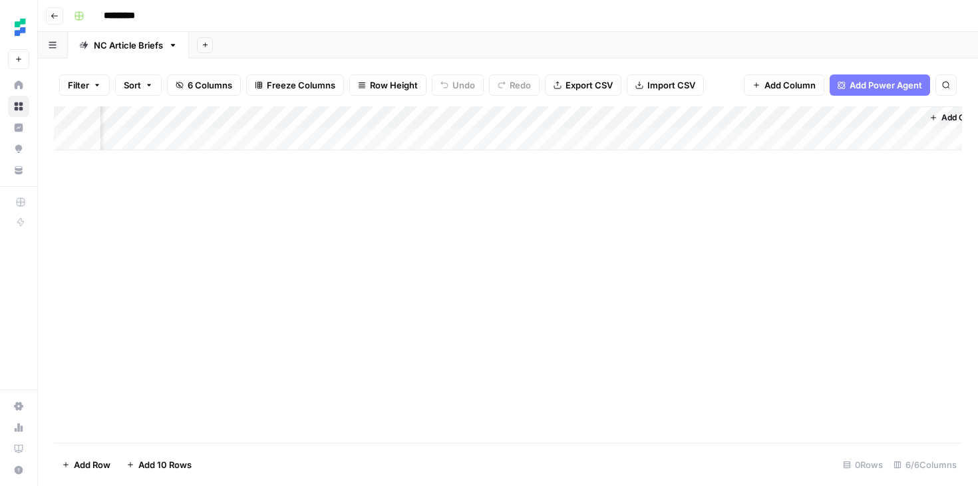
click at [350, 140] on div "Add Column" at bounding box center [508, 128] width 908 height 44
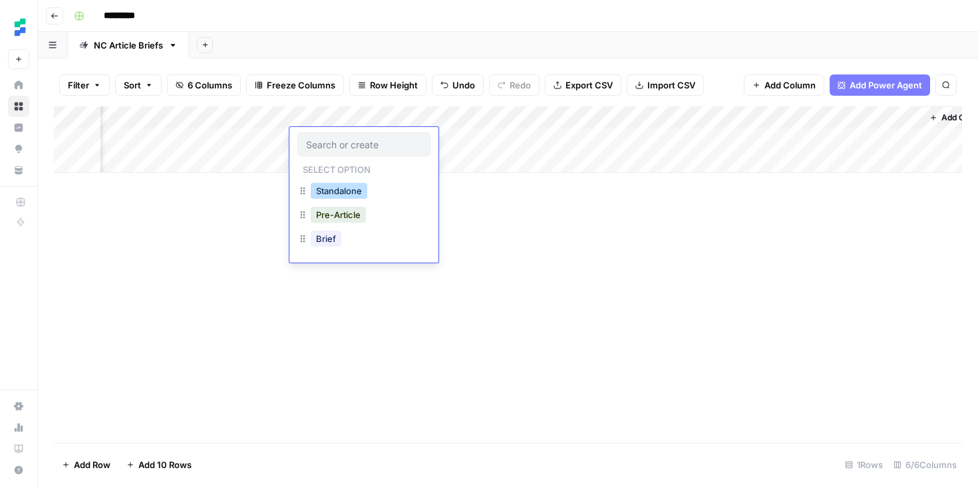
click at [346, 188] on button "Standalone" at bounding box center [339, 191] width 57 height 16
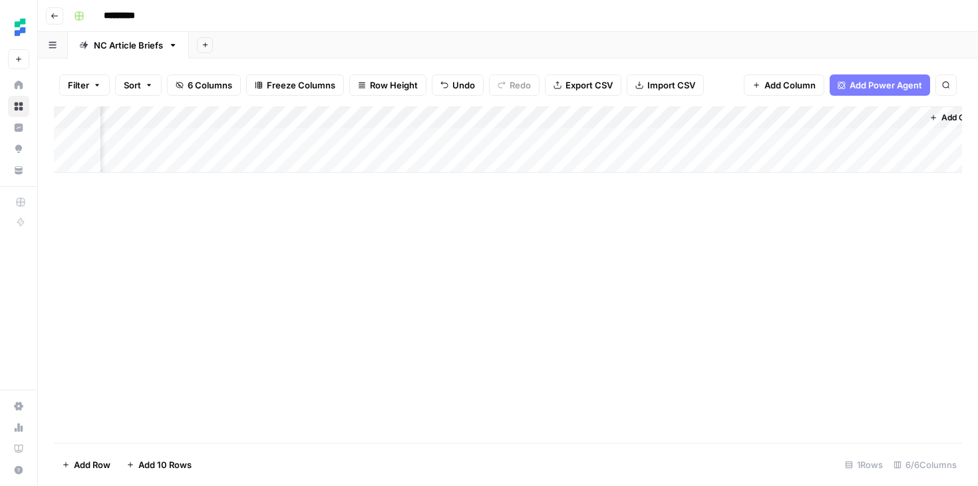
click at [535, 240] on div "Add Column" at bounding box center [508, 274] width 908 height 337
click at [656, 118] on div "Add Column" at bounding box center [508, 139] width 908 height 67
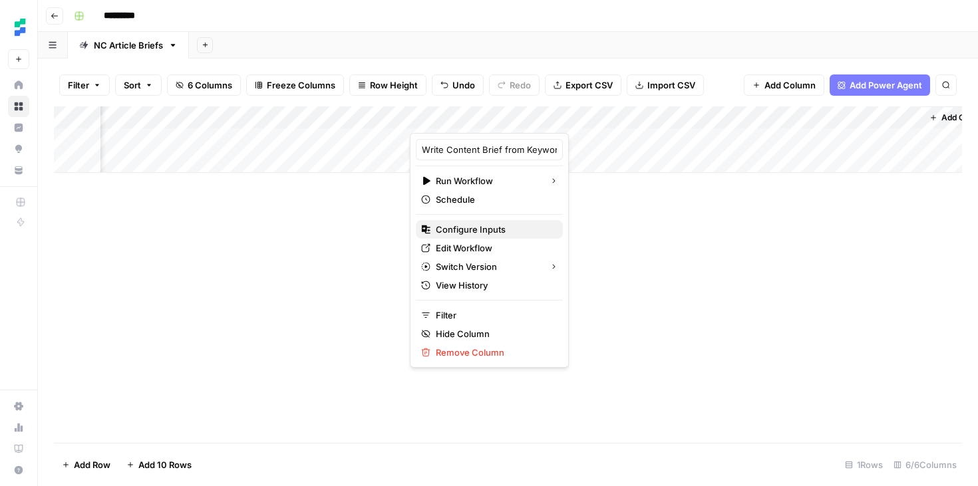
click at [479, 230] on span "Configure Inputs" at bounding box center [494, 229] width 116 height 13
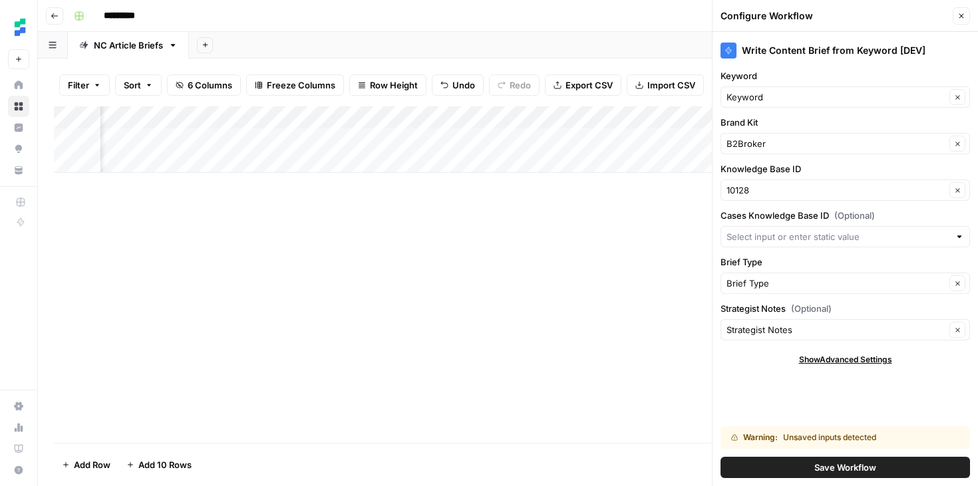
click at [835, 121] on label "Brand Kit" at bounding box center [844, 122] width 249 height 13
click at [835, 137] on input "B2Broker" at bounding box center [835, 143] width 219 height 13
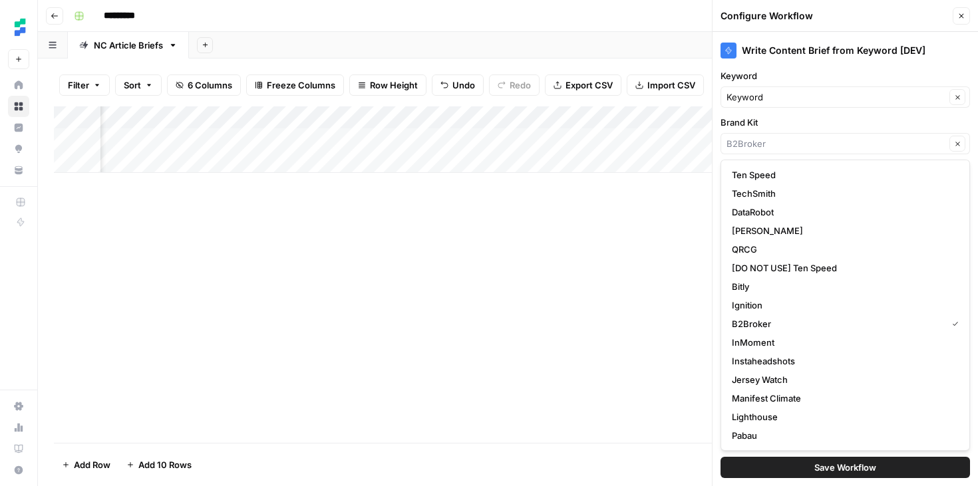
type input "B2Broker"
click at [835, 129] on div "Brand Kit B2Broker Clear" at bounding box center [844, 135] width 249 height 39
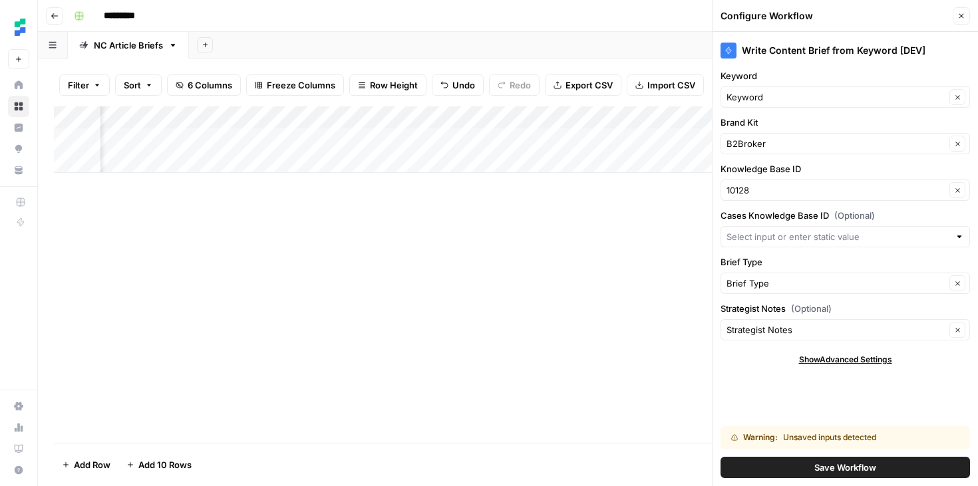
click at [833, 134] on div "B2Broker Clear" at bounding box center [844, 143] width 249 height 21
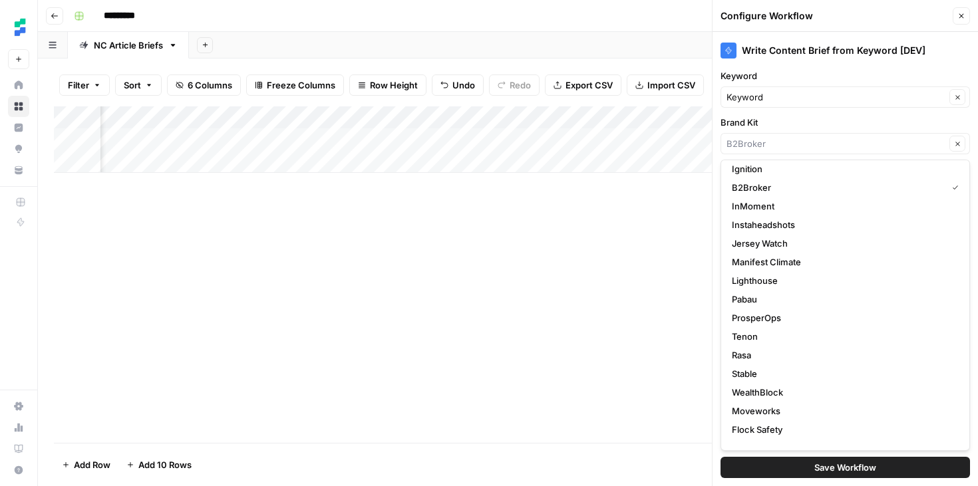
scroll to position [186, 0]
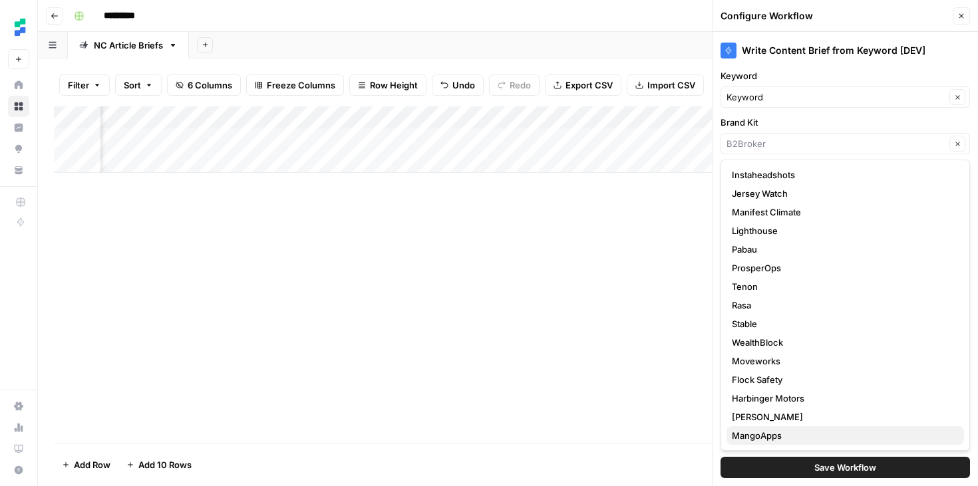
click at [757, 429] on span "MangoApps" at bounding box center [842, 435] width 221 height 13
type input "MangoApps"
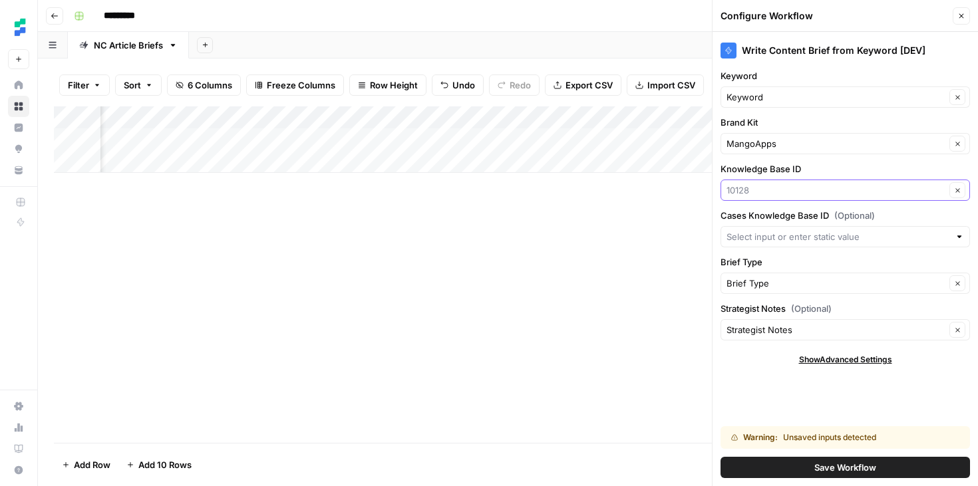
click at [809, 188] on input "Knowledge Base ID" at bounding box center [835, 190] width 219 height 13
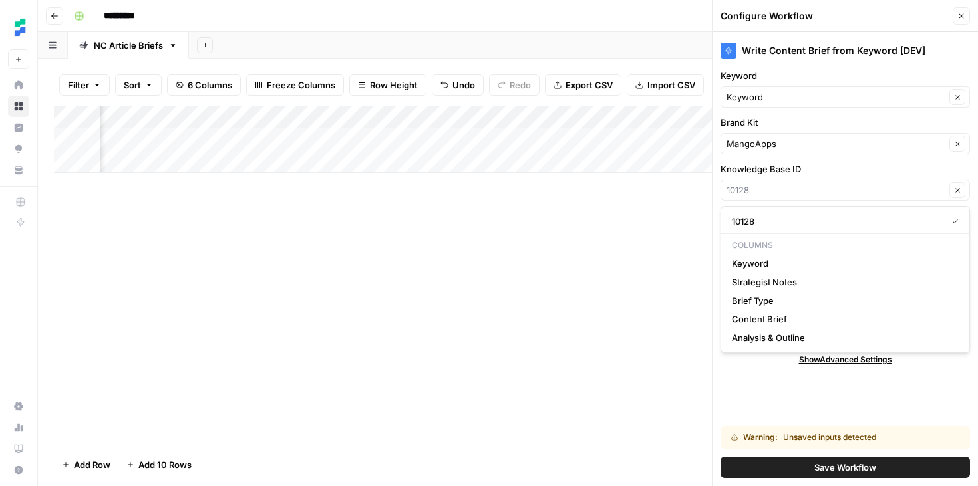
type input "10128"
click at [745, 403] on div "Write Content Brief from Keyword [DEV] Keyword Keyword Clear Brand Kit MangoApp…" at bounding box center [844, 259] width 265 height 454
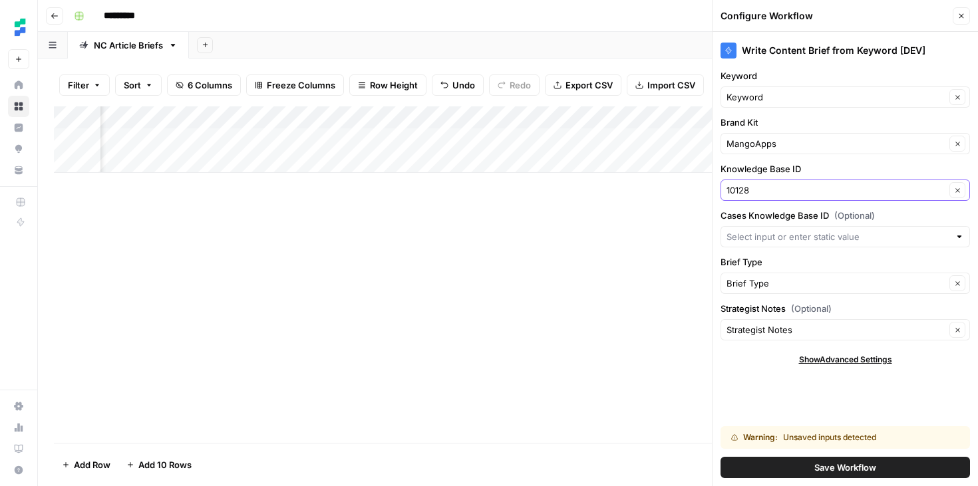
click at [958, 192] on icon "button" at bounding box center [957, 190] width 7 height 7
click at [752, 366] on div "Write Content Brief from Keyword [DEV] Keyword Keyword Clear Brand Kit MangoApp…" at bounding box center [844, 259] width 265 height 454
click at [807, 473] on button "Save Workflow" at bounding box center [844, 467] width 249 height 21
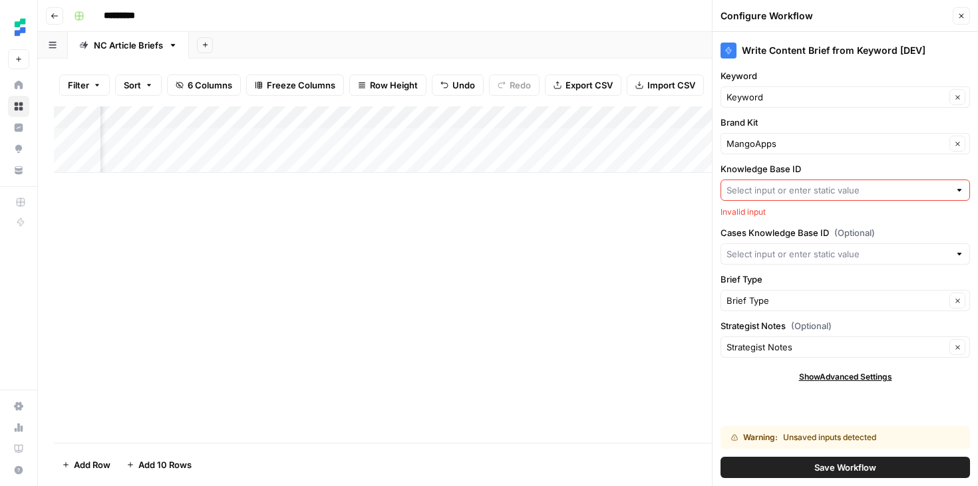
click at [789, 190] on input "Knowledge Base ID" at bounding box center [837, 190] width 223 height 13
type input "12921"
click at [652, 340] on div "Add Column" at bounding box center [508, 274] width 908 height 337
click at [774, 193] on input "Knowledge Base ID" at bounding box center [837, 190] width 223 height 13
type input "12921"
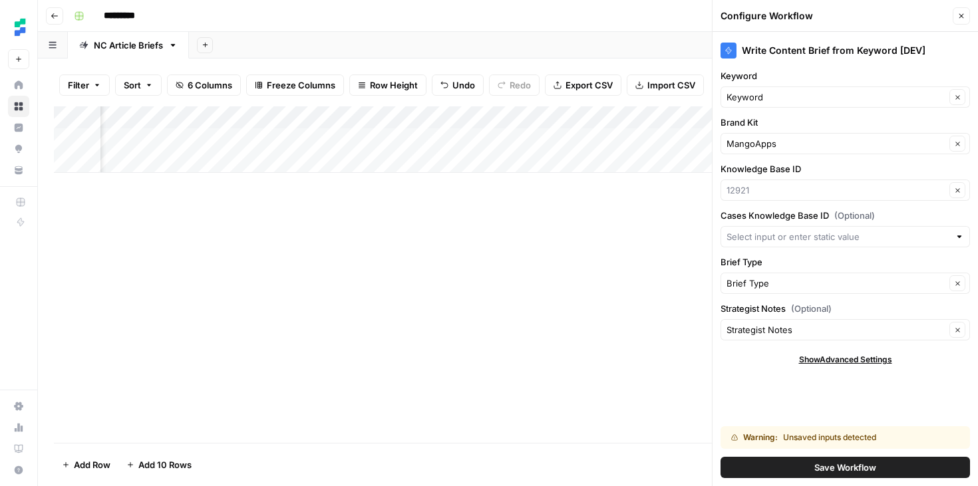
type input "12921"
click at [808, 383] on div "Write Content Brief from Keyword [DEV] Keyword Keyword Clear Brand Kit MangoApp…" at bounding box center [844, 259] width 265 height 454
click at [813, 461] on button "Save Workflow" at bounding box center [844, 467] width 249 height 21
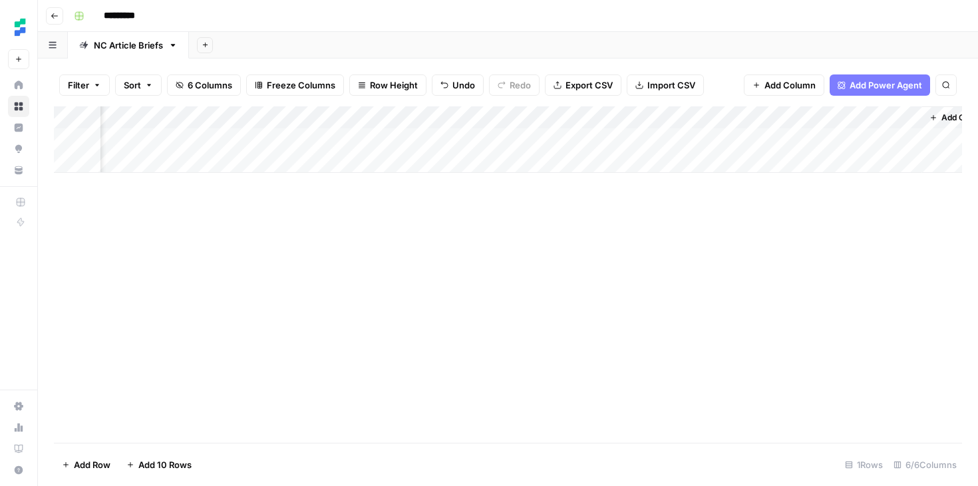
scroll to position [0, 0]
click at [200, 140] on div "Add Column" at bounding box center [508, 139] width 908 height 67
click at [257, 136] on div "Add Column" at bounding box center [508, 139] width 908 height 67
type textarea "*"
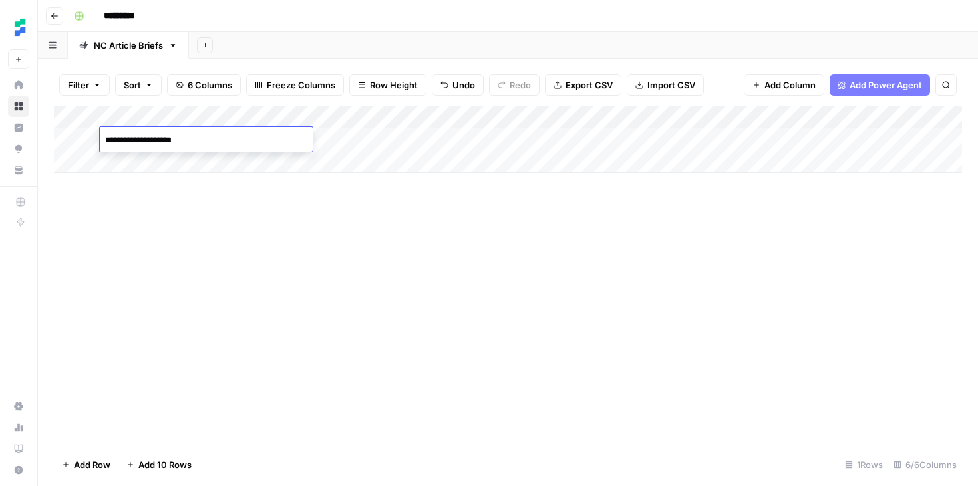
type textarea "**********"
click at [126, 160] on div "Add Column" at bounding box center [508, 139] width 908 height 67
click at [126, 186] on div "Add Column" at bounding box center [508, 150] width 908 height 89
click at [125, 167] on div "Add Column" at bounding box center [508, 162] width 908 height 112
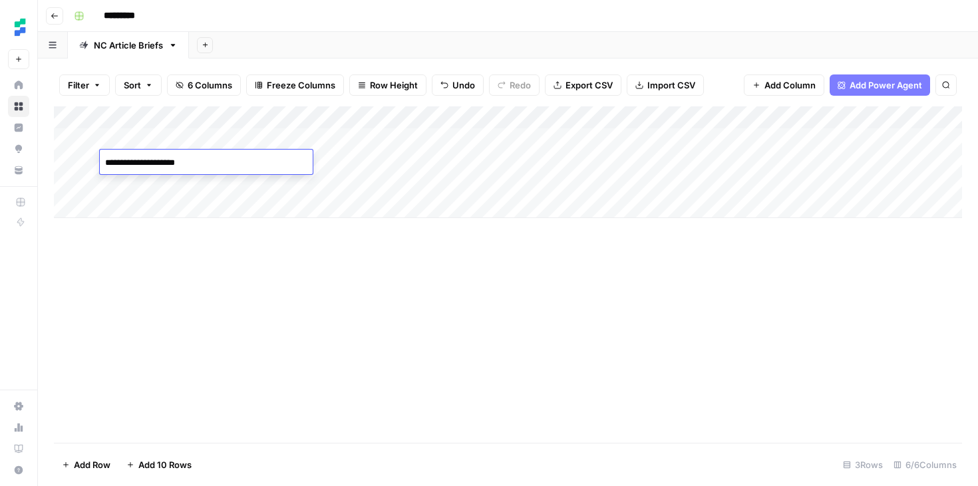
type textarea "**********"
click at [126, 187] on div "Add Column" at bounding box center [508, 162] width 908 height 112
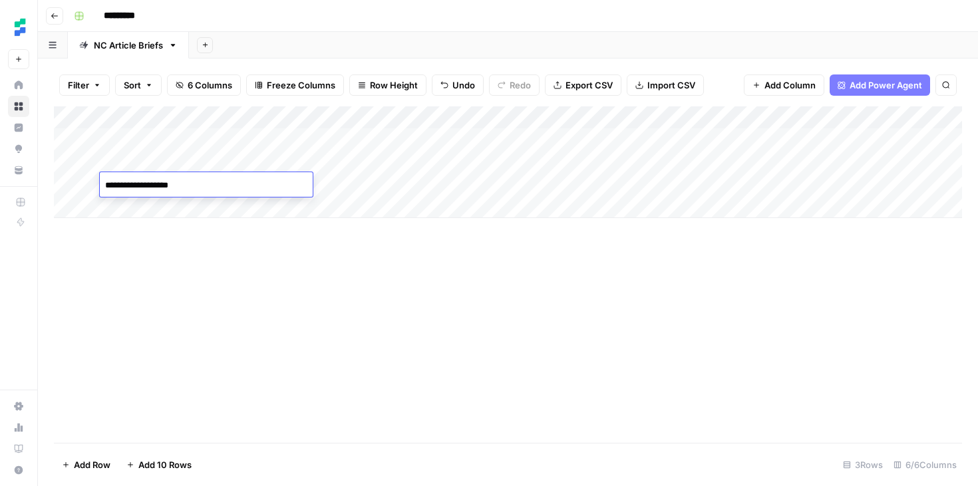
type textarea "**********"
click at [161, 205] on div "Add Column" at bounding box center [508, 162] width 908 height 112
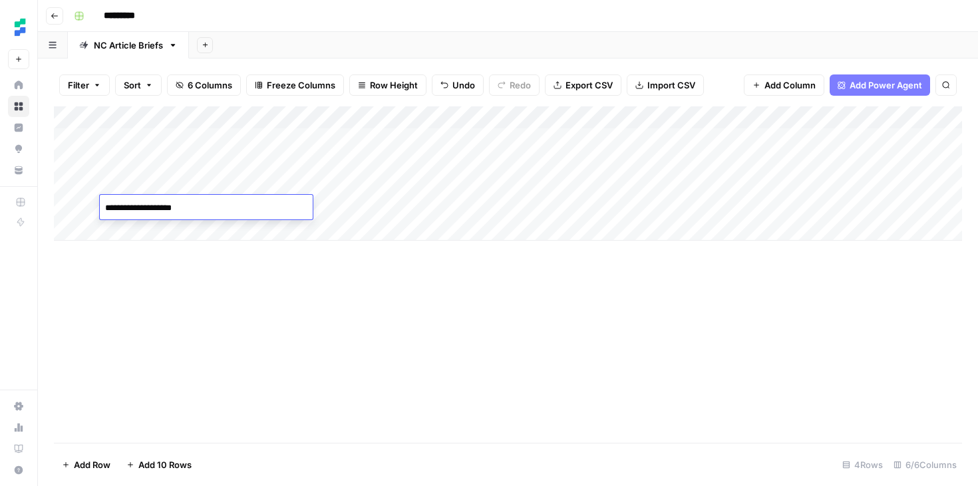
type textarea "**********"
click at [456, 368] on div "Add Column" at bounding box center [508, 274] width 908 height 337
click at [499, 143] on div "Add Column" at bounding box center [508, 173] width 908 height 134
drag, startPoint x: 550, startPoint y: 147, endPoint x: 549, endPoint y: 215, distance: 68.5
click at [549, 215] on div "Add Column" at bounding box center [508, 173] width 908 height 134
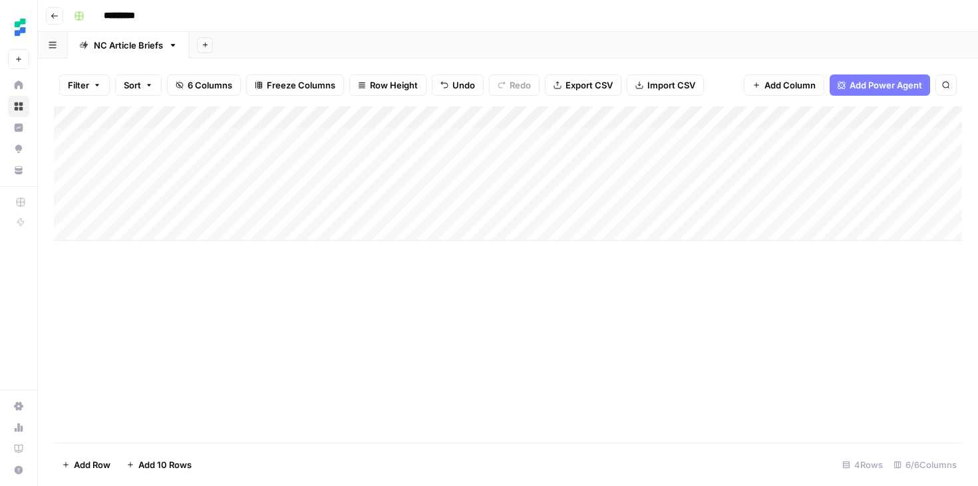
click at [563, 281] on div "Add Column" at bounding box center [508, 274] width 908 height 337
click at [336, 140] on div "Add Column" at bounding box center [508, 173] width 908 height 134
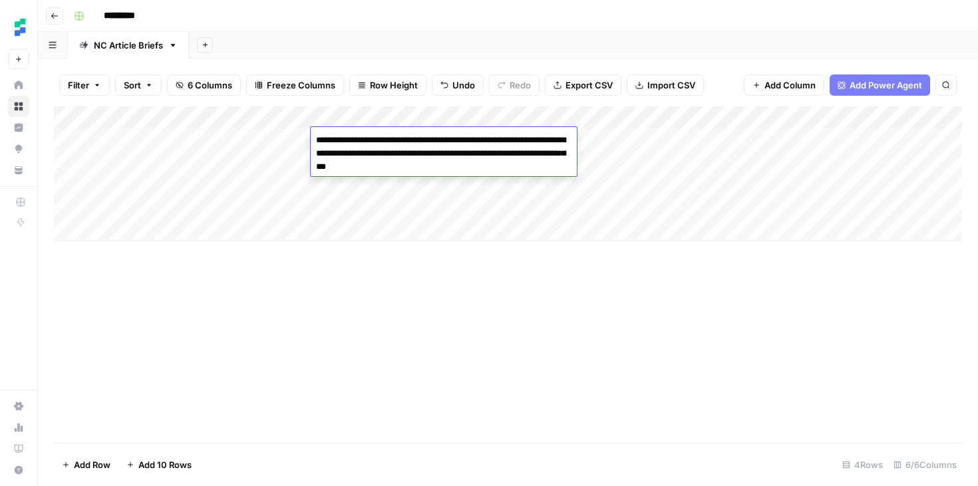
type textarea "**********"
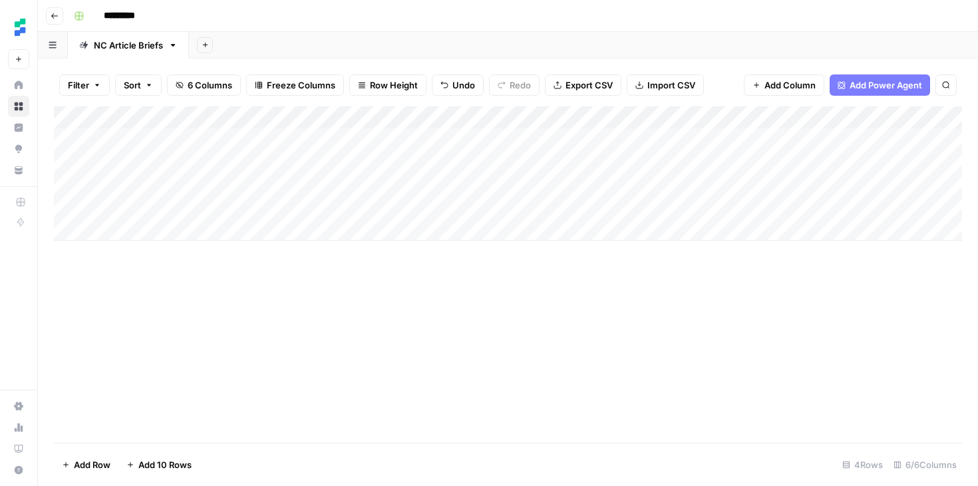
click at [376, 301] on div "Add Column" at bounding box center [508, 274] width 908 height 337
click at [372, 164] on div "Add Column" at bounding box center [508, 173] width 908 height 134
click at [368, 190] on div "Add Column" at bounding box center [508, 173] width 908 height 134
click at [367, 212] on div "Add Column" at bounding box center [508, 173] width 908 height 134
click at [454, 299] on div "Add Column" at bounding box center [508, 274] width 908 height 337
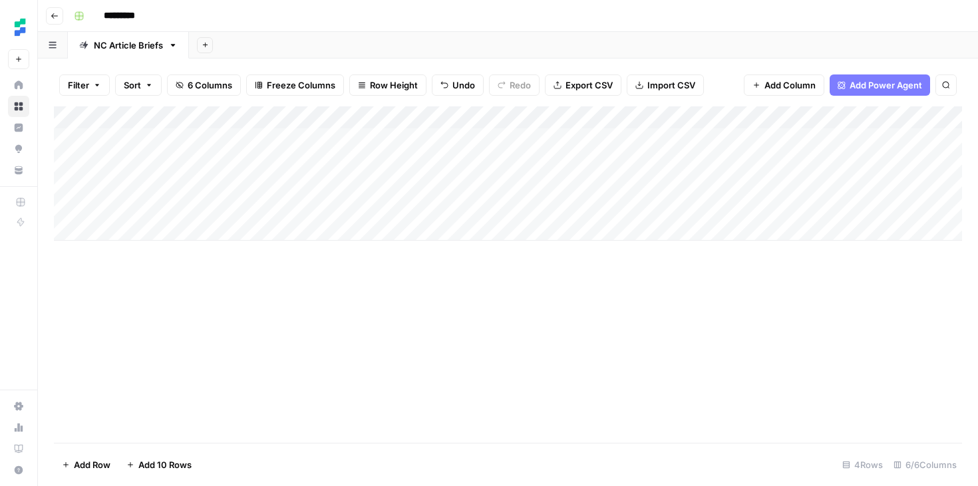
click at [662, 136] on div "Add Column" at bounding box center [508, 173] width 908 height 134
click at [662, 168] on div "Add Column" at bounding box center [508, 173] width 908 height 134
click at [662, 186] on div "Add Column" at bounding box center [508, 173] width 908 height 134
click at [662, 205] on div "Add Column" at bounding box center [508, 173] width 908 height 134
click at [714, 186] on div "Add Column" at bounding box center [508, 173] width 908 height 134
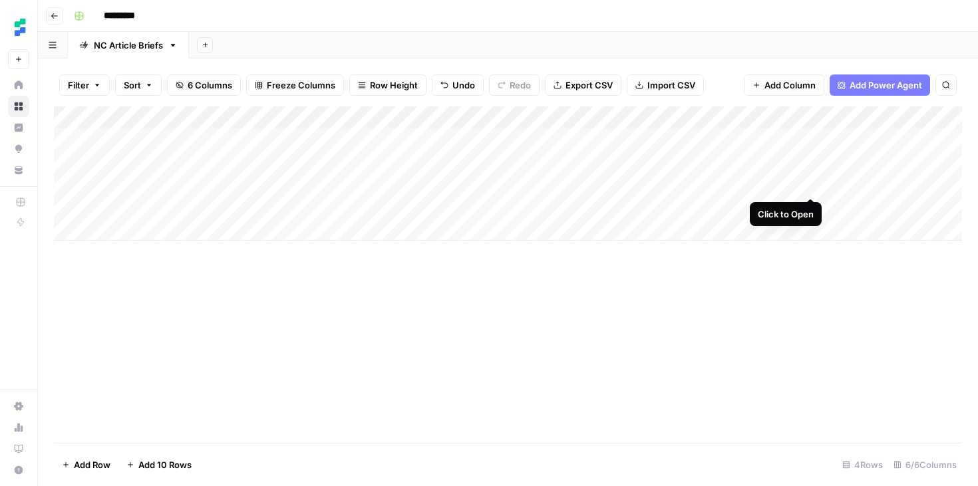
click at [807, 187] on div "Add Column" at bounding box center [508, 173] width 908 height 134
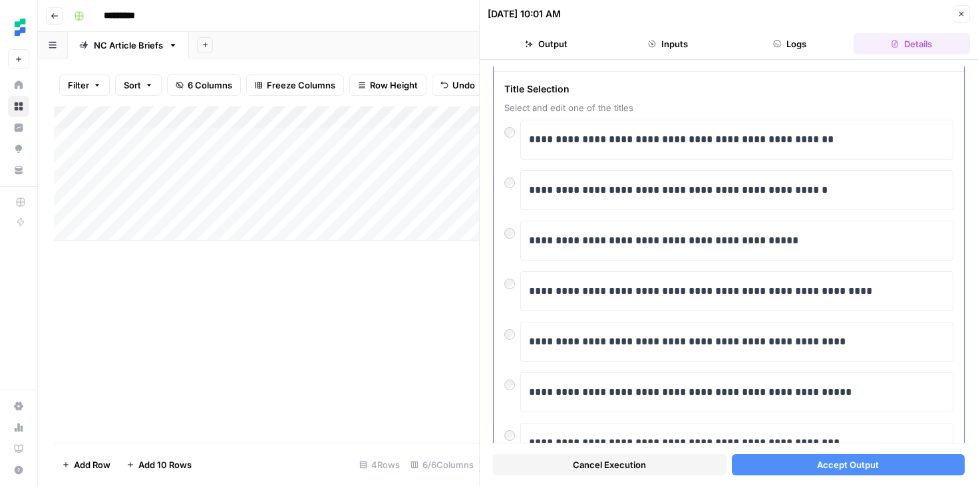
scroll to position [48, 0]
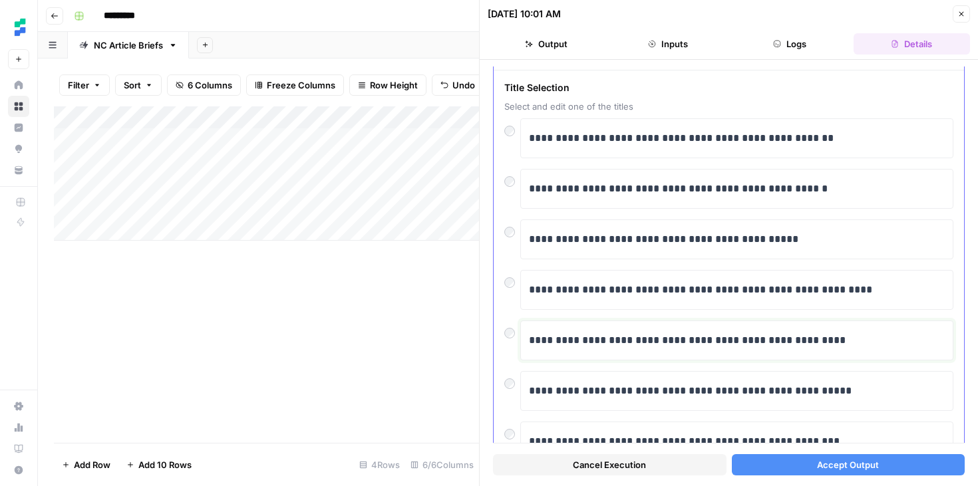
click at [609, 342] on p "**********" at bounding box center [737, 340] width 416 height 17
click at [686, 339] on p "**********" at bounding box center [737, 340] width 416 height 17
click at [854, 460] on span "Accept Output" at bounding box center [848, 464] width 62 height 13
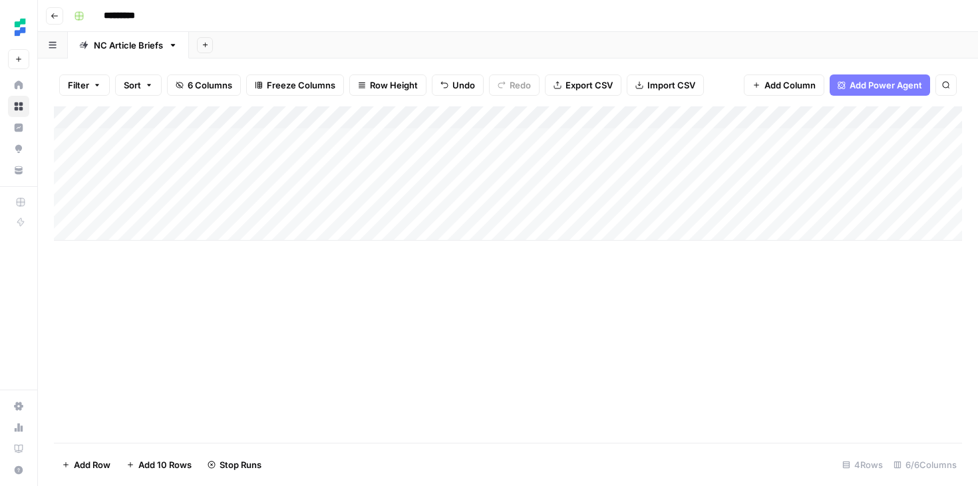
click at [812, 162] on div "Add Column" at bounding box center [508, 173] width 908 height 134
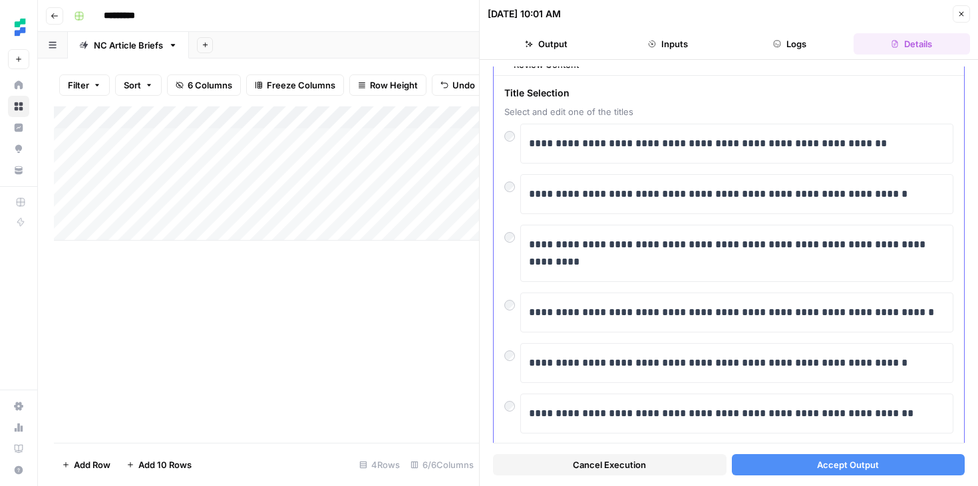
scroll to position [49, 0]
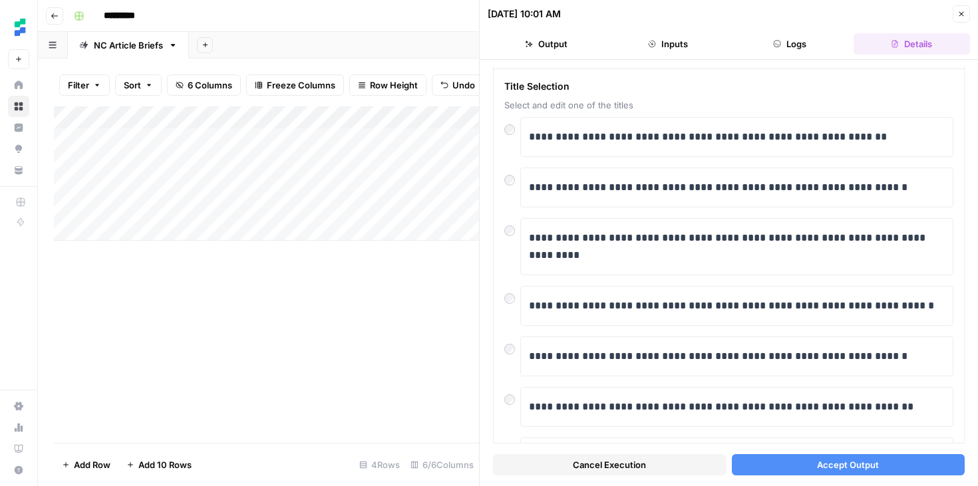
click at [797, 458] on button "Accept Output" at bounding box center [848, 464] width 233 height 21
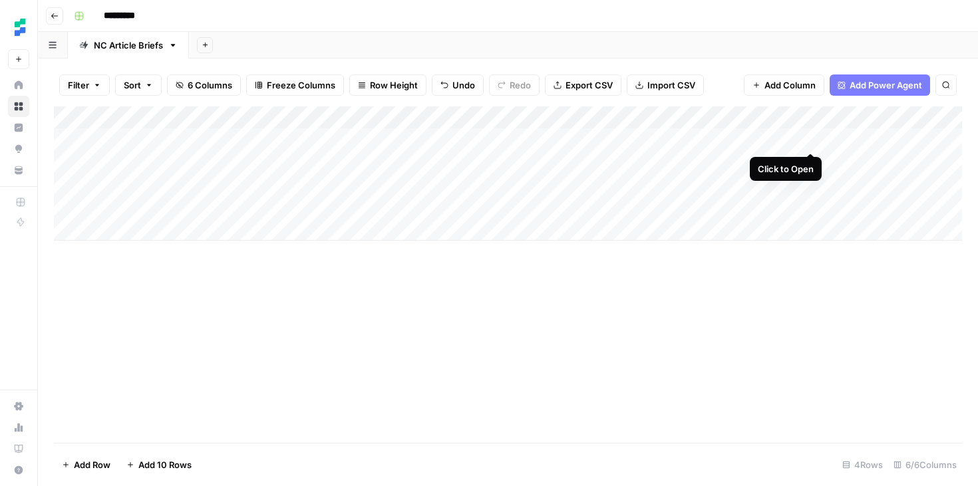
click at [813, 138] on div "Add Column" at bounding box center [508, 173] width 908 height 134
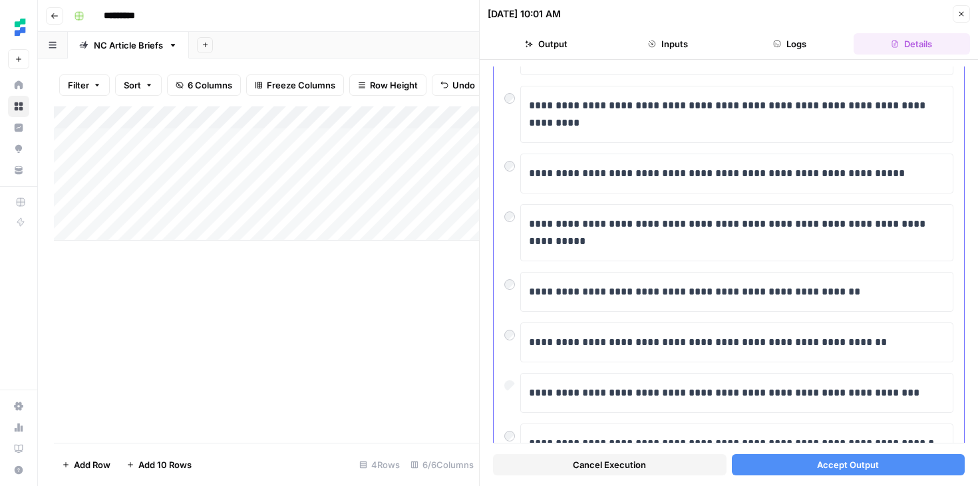
scroll to position [292, 0]
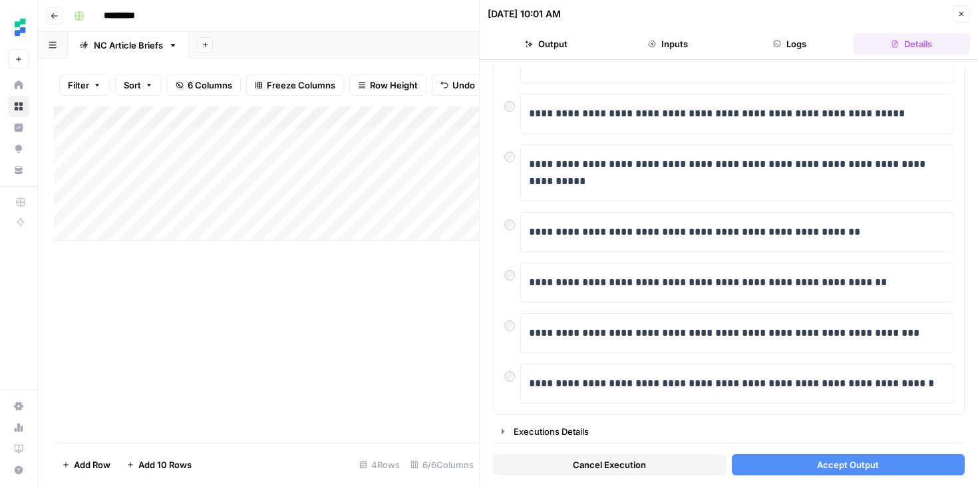
click at [772, 465] on button "Accept Output" at bounding box center [848, 464] width 233 height 21
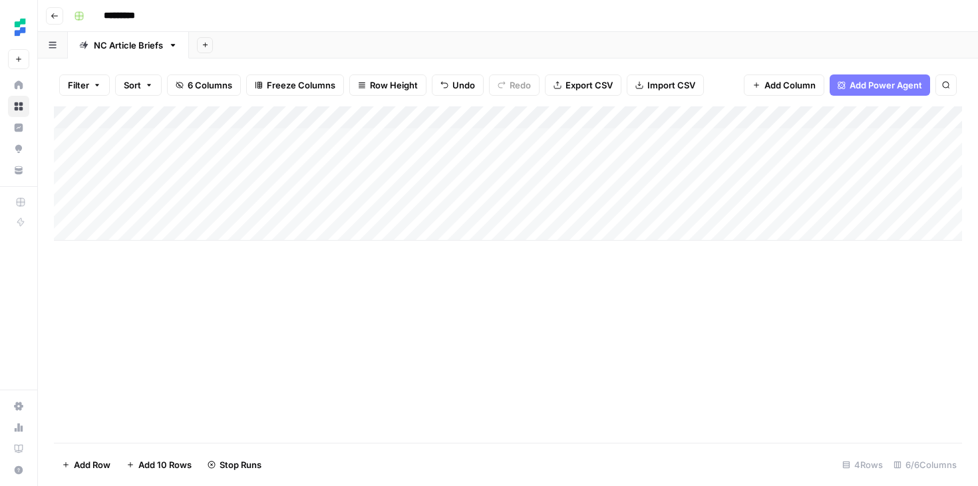
click at [808, 205] on div "Add Column" at bounding box center [508, 173] width 908 height 134
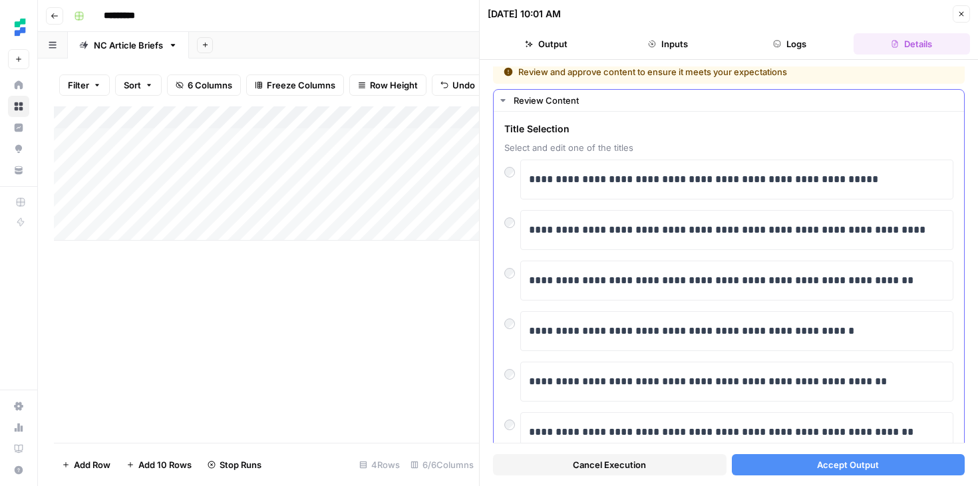
scroll to position [9, 0]
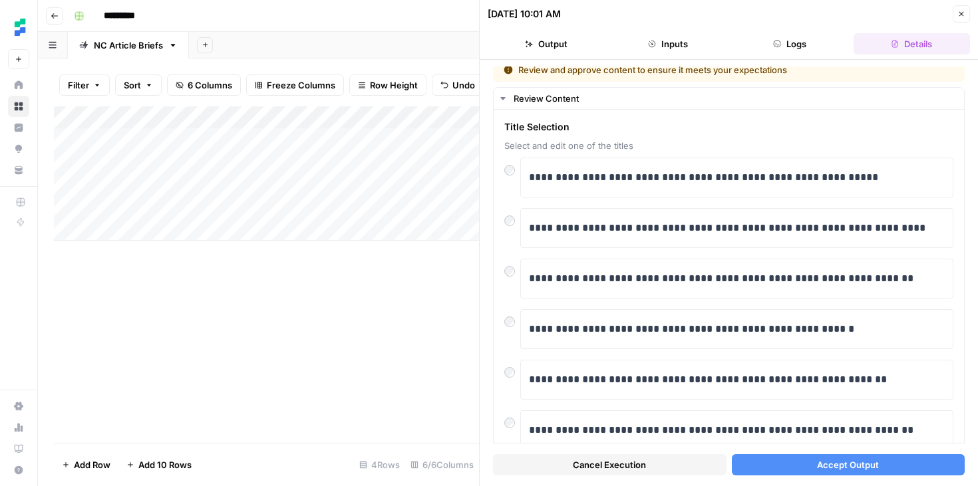
click at [795, 466] on button "Accept Output" at bounding box center [848, 464] width 233 height 21
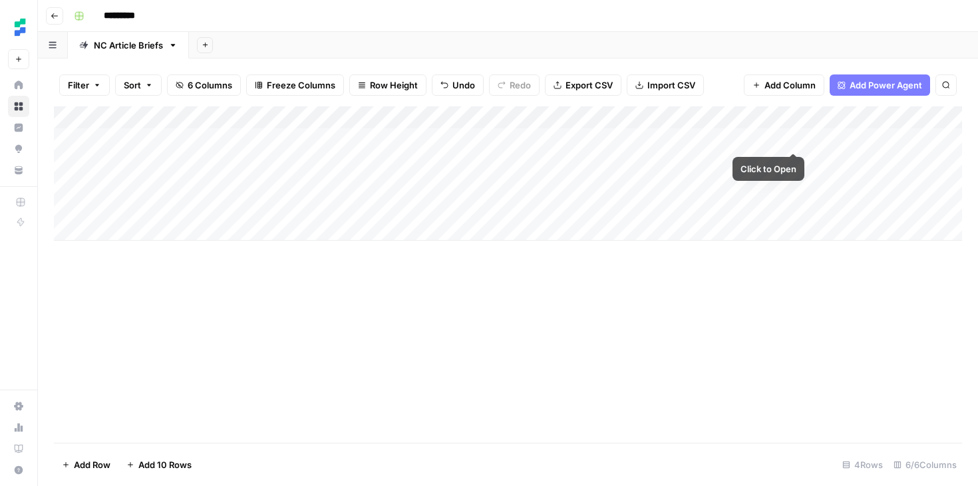
click at [797, 138] on div "Add Column" at bounding box center [508, 173] width 908 height 134
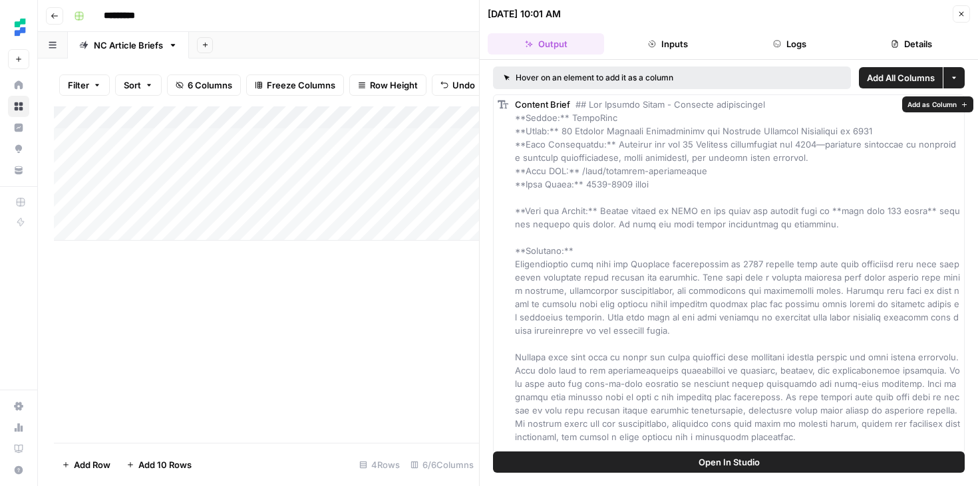
click at [422, 307] on div "Add Column" at bounding box center [266, 274] width 425 height 337
click at [960, 12] on icon "button" at bounding box center [961, 14] width 5 height 5
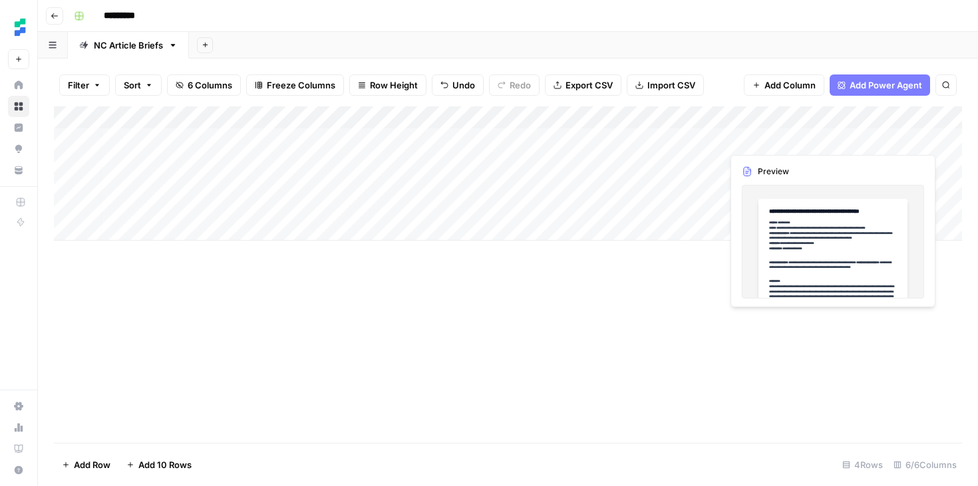
scroll to position [0, 175]
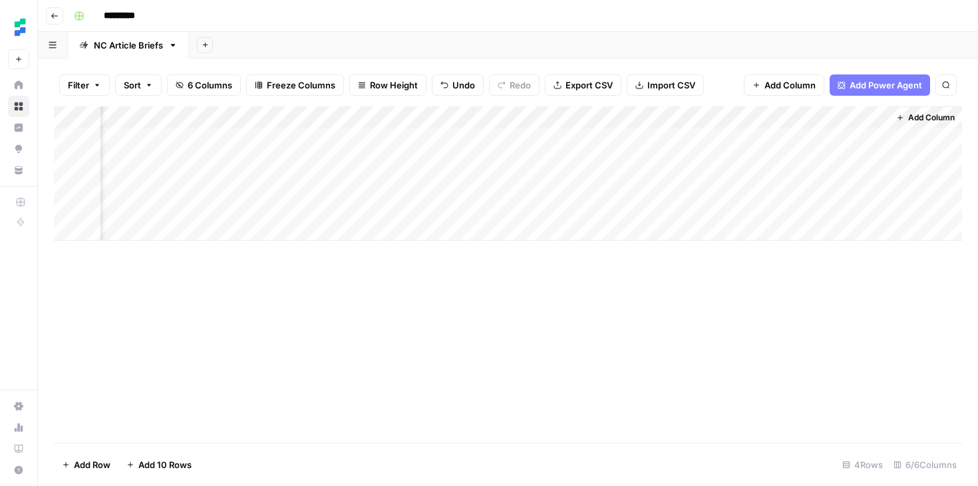
click at [755, 138] on div "Add Column" at bounding box center [508, 173] width 908 height 134
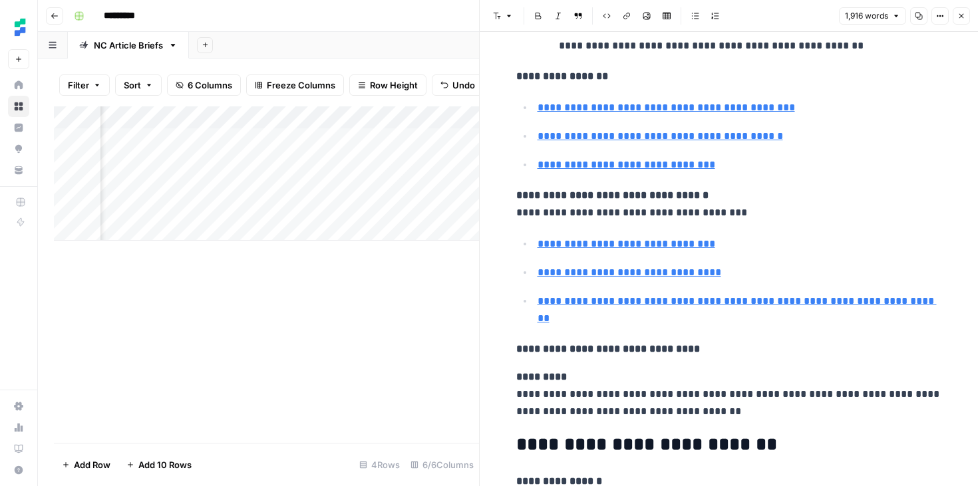
scroll to position [916, 0]
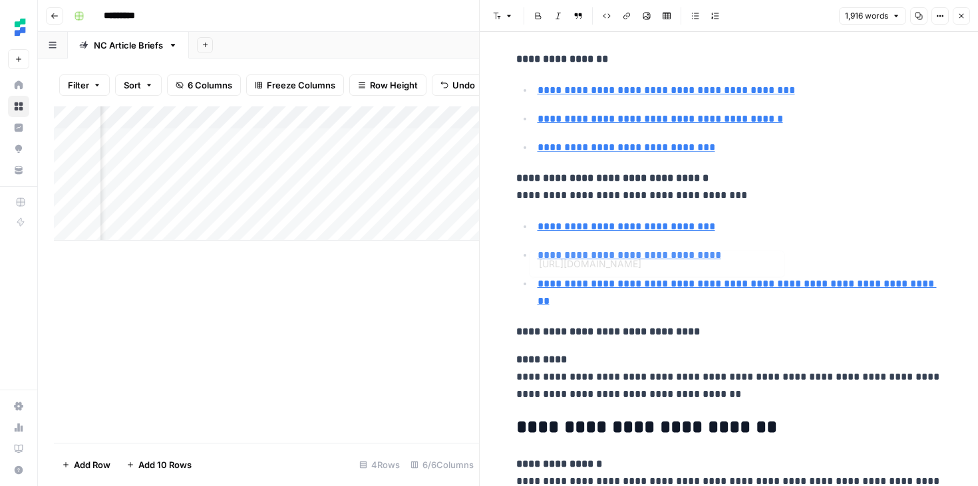
type input "https://www.mangoapps.com/simpplr-vs-mangoapps"
click at [764, 124] on link "**********" at bounding box center [659, 119] width 245 height 10
click at [712, 92] on link "**********" at bounding box center [665, 90] width 257 height 10
click at [688, 67] on input "https://www.mangoapps.com/staffbase-vs-mangoapps" at bounding box center [627, 70] width 177 height 13
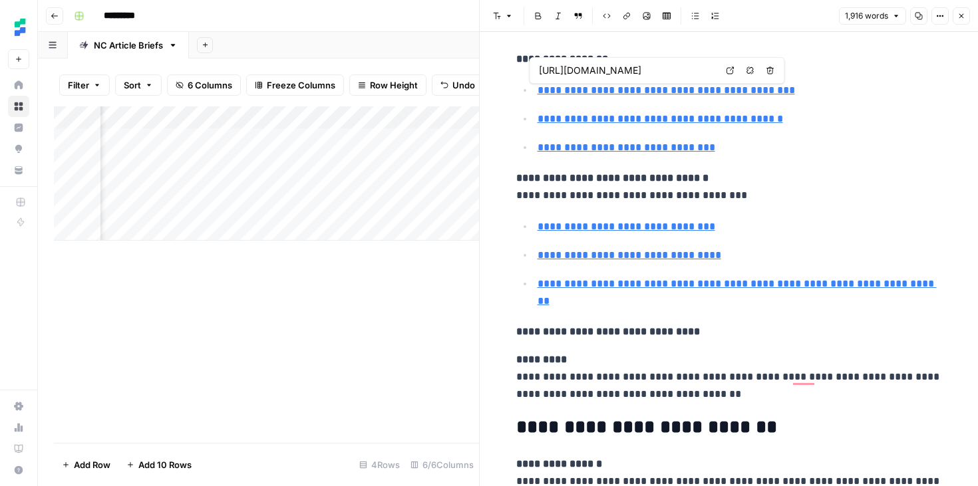
click at [688, 67] on input "https://www.mangoapps.com/staffbase-vs-mangoapps" at bounding box center [627, 70] width 177 height 13
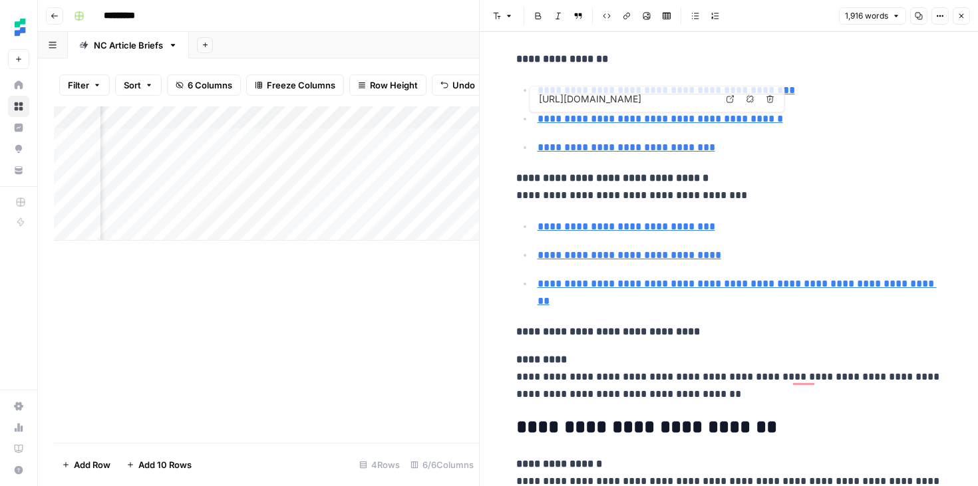
type input "https://www.mangoapps.com/pricing"
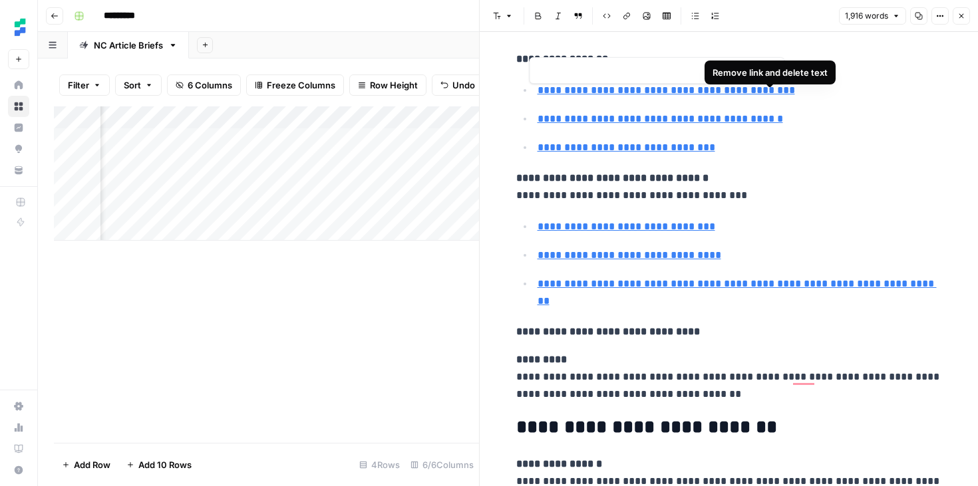
type input "https://www.mangoapps.com/staffbase-vs-mangoapps"
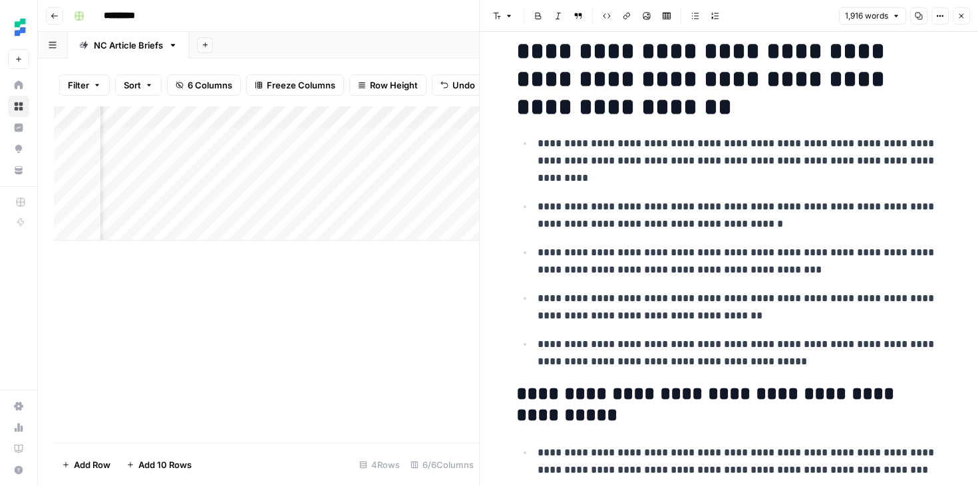
scroll to position [0, 0]
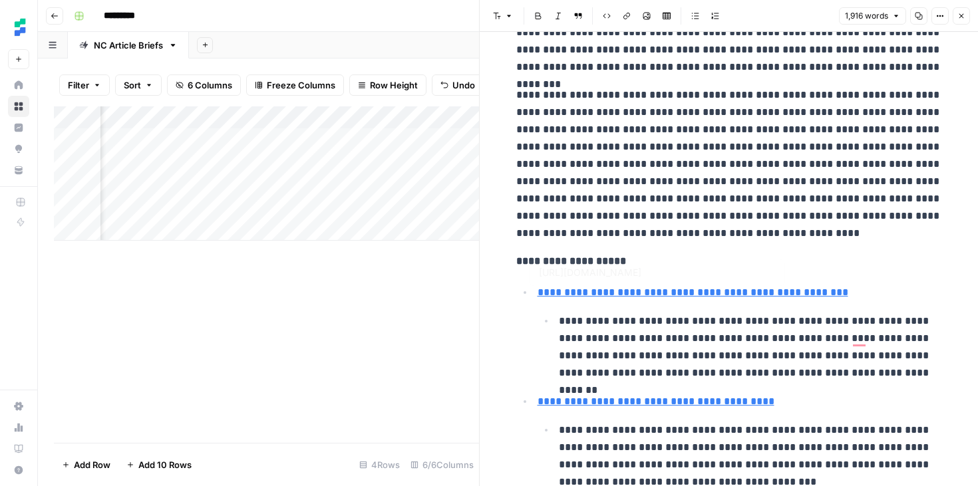
type input "https://connecteam.com/best-workvivo-alternatives/"
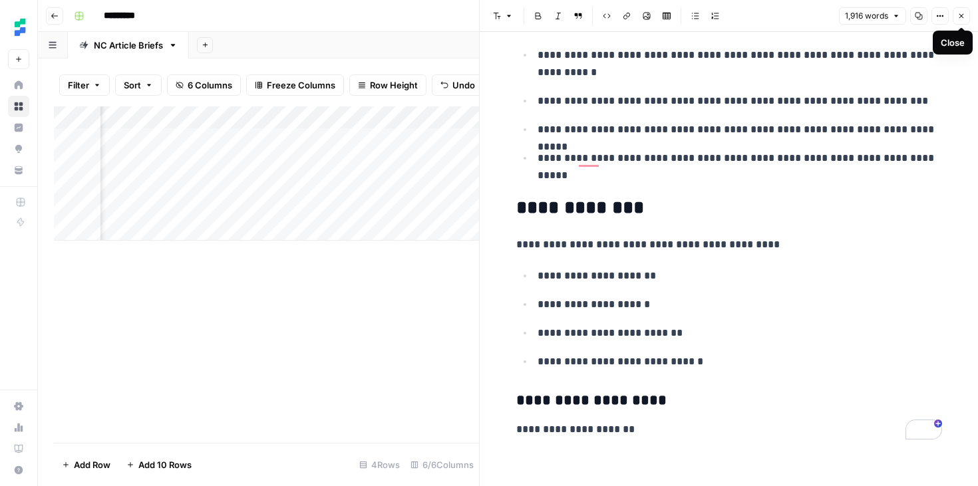
click at [958, 13] on icon "button" at bounding box center [961, 16] width 8 height 8
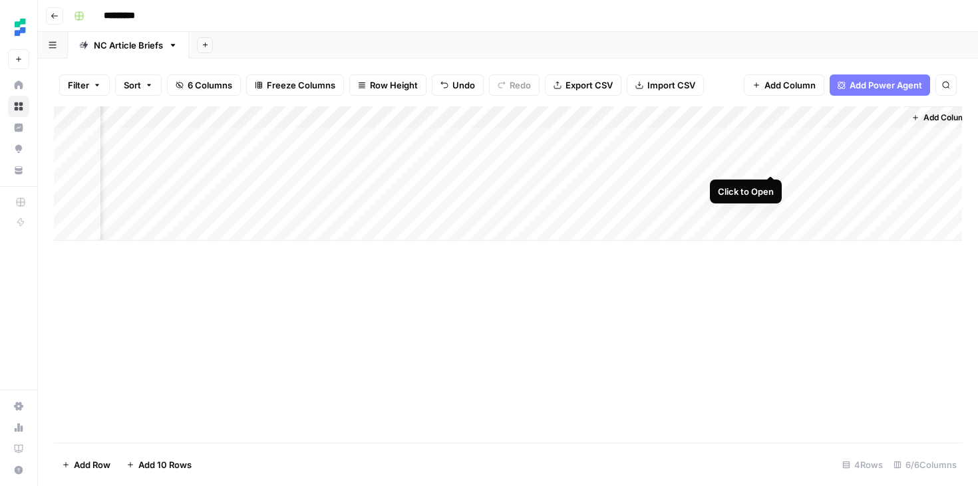
click at [772, 161] on div "Add Column" at bounding box center [508, 173] width 908 height 134
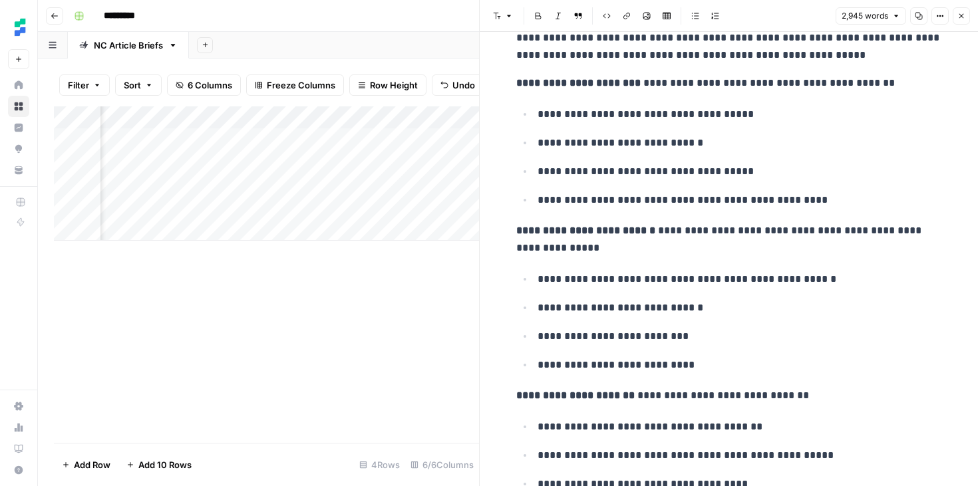
scroll to position [2805, 0]
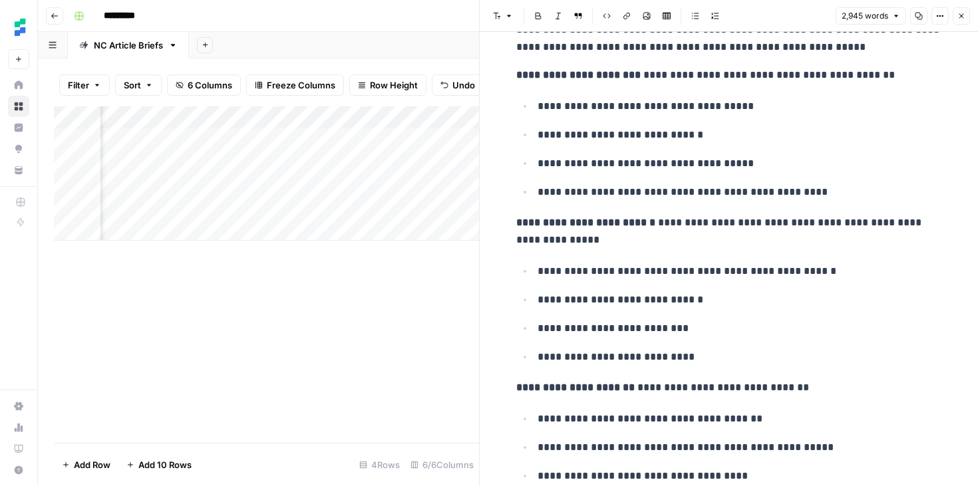
click at [638, 353] on p "**********" at bounding box center [739, 356] width 404 height 17
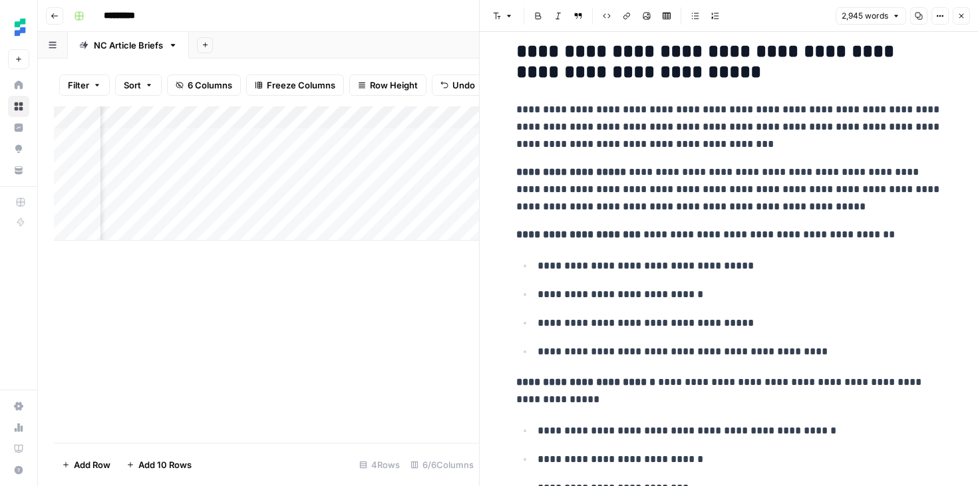
scroll to position [2616, 0]
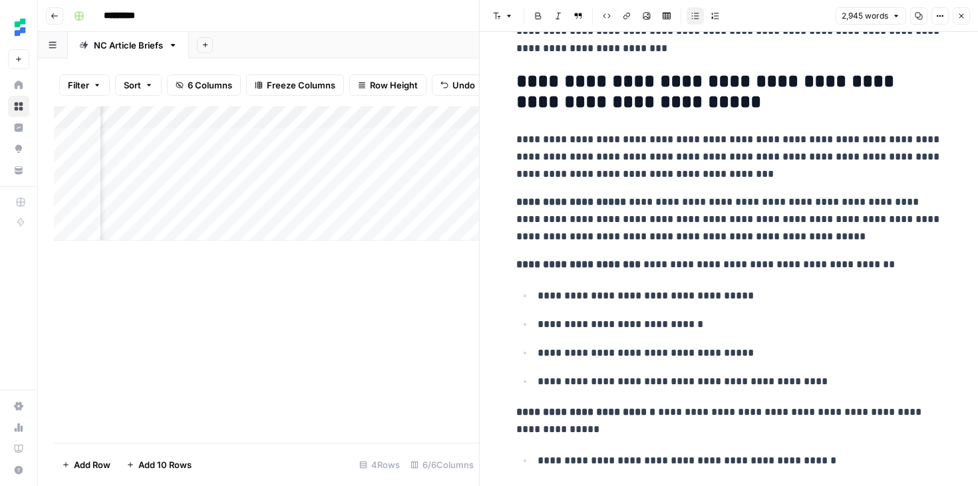
click at [337, 323] on div "Add Column" at bounding box center [266, 274] width 425 height 337
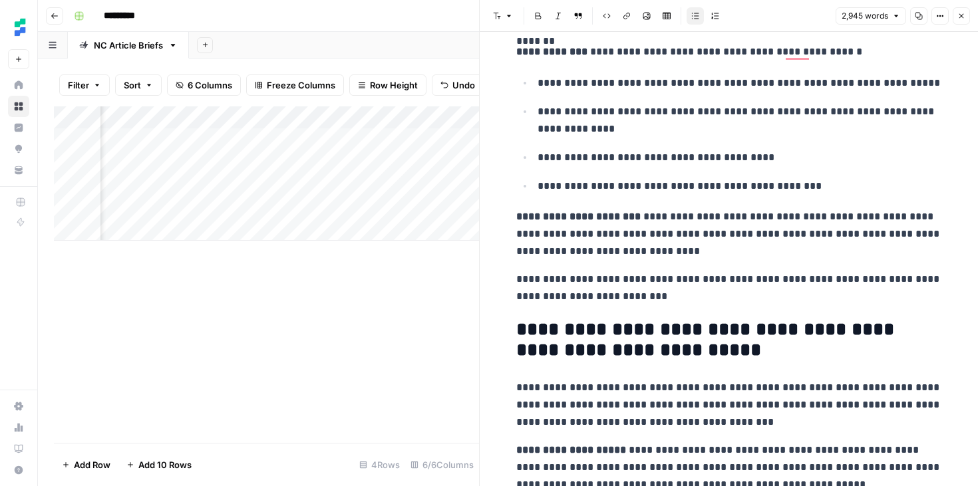
scroll to position [2366, 0]
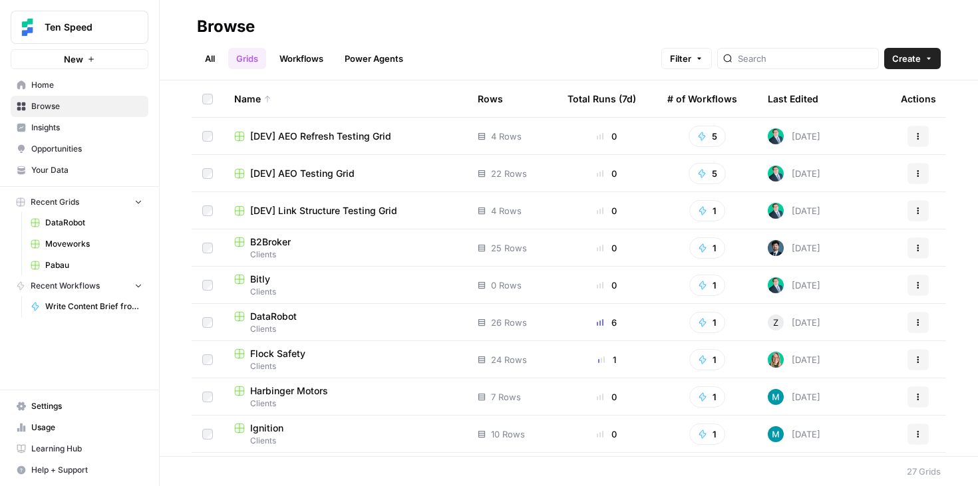
click at [83, 170] on span "Your Data" at bounding box center [86, 170] width 111 height 12
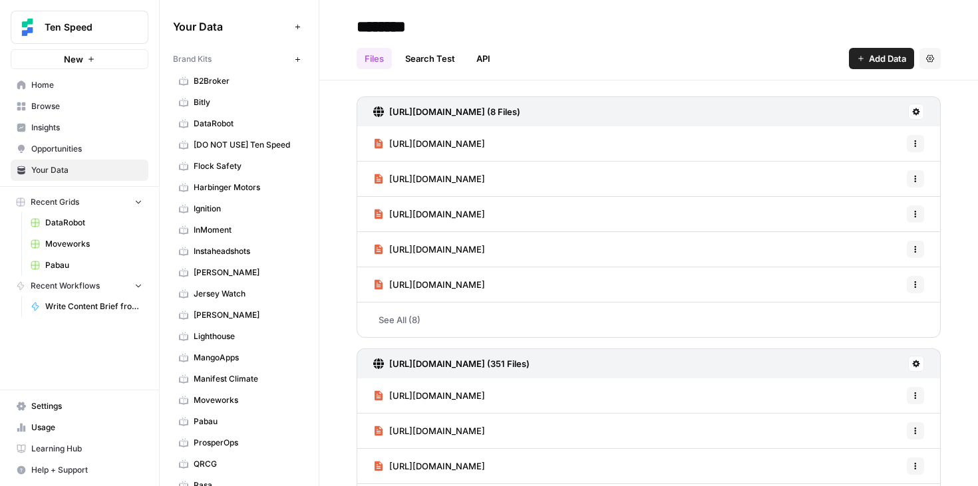
scroll to position [740, 0]
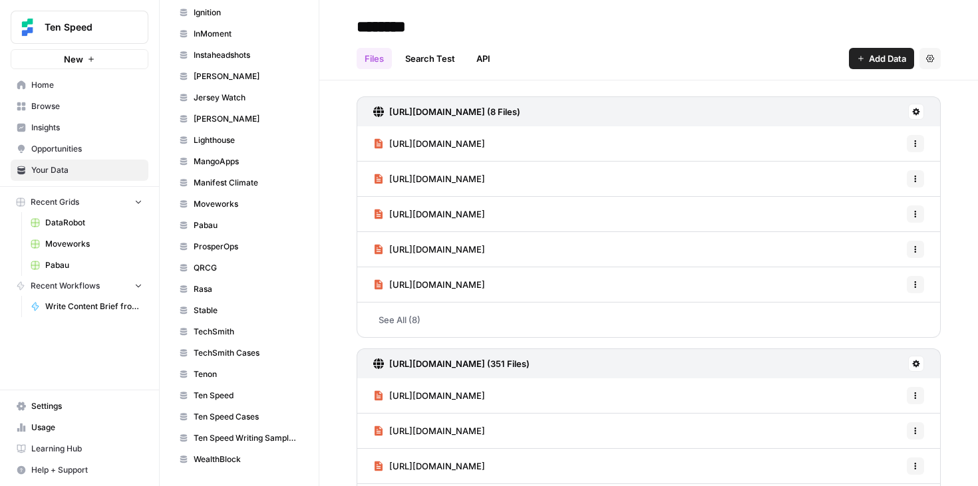
click at [253, 161] on span "MangoApps" at bounding box center [247, 162] width 106 height 12
